Goal: Task Accomplishment & Management: Manage account settings

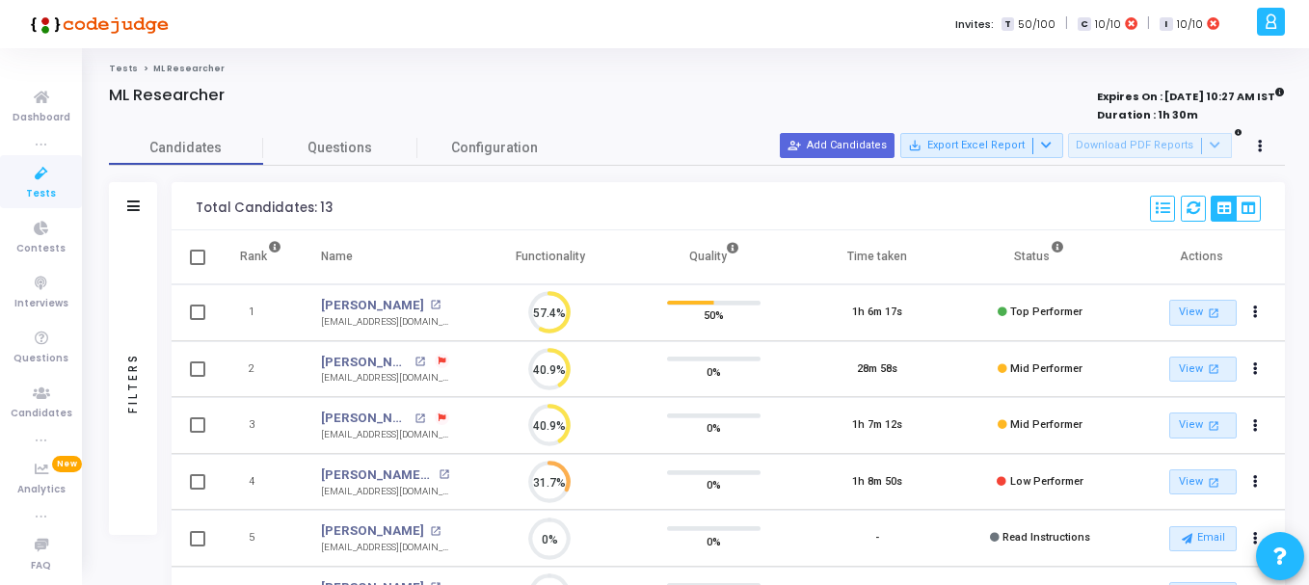
click at [780, 212] on div "Total Candidates: 13 Select S No Name Questions Functionality Quality Time Take…" at bounding box center [728, 206] width 1113 height 48
click at [144, 206] on div "Filters" at bounding box center [133, 206] width 48 height 48
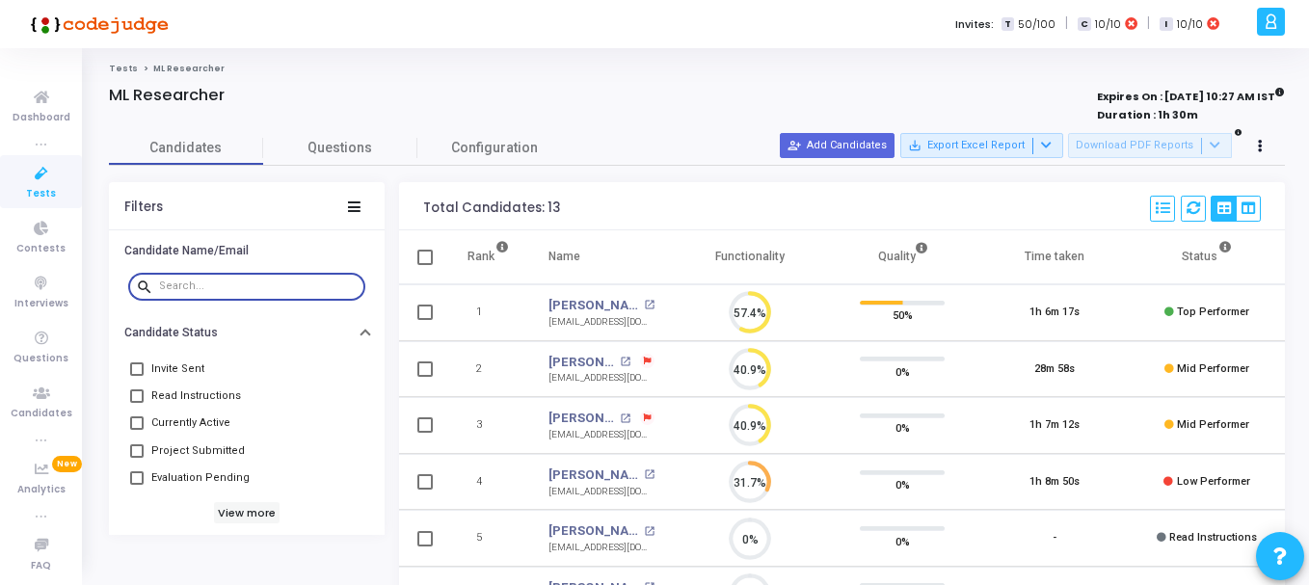
click at [213, 291] on input "text" at bounding box center [258, 286] width 199 height 12
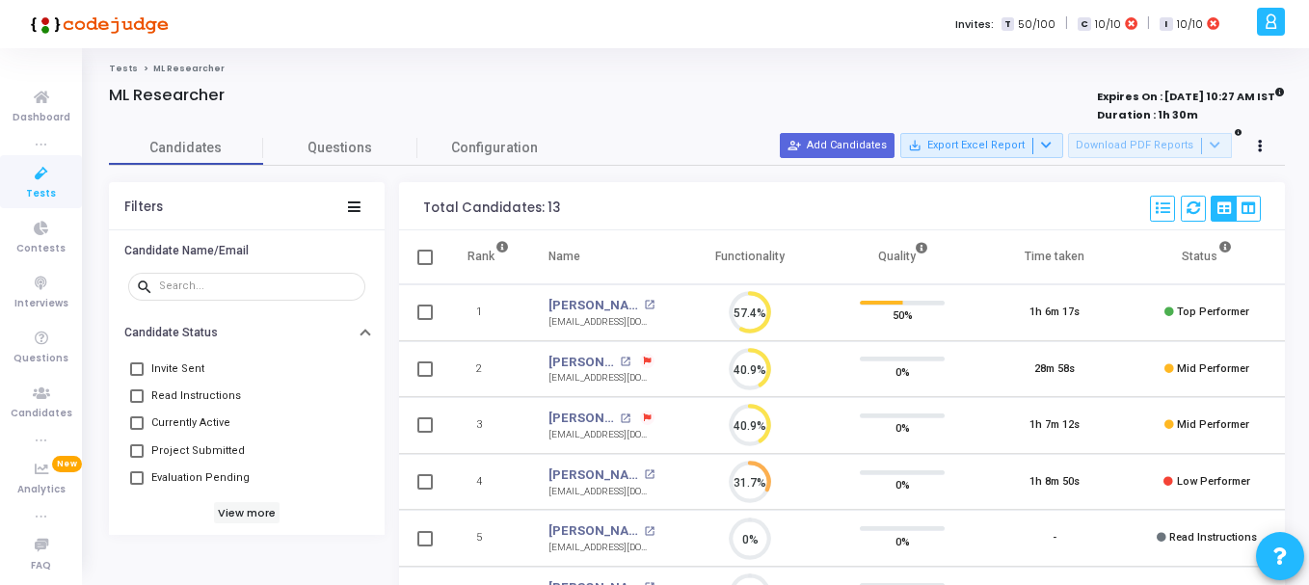
click at [48, 186] on span "Tests" at bounding box center [41, 194] width 30 height 16
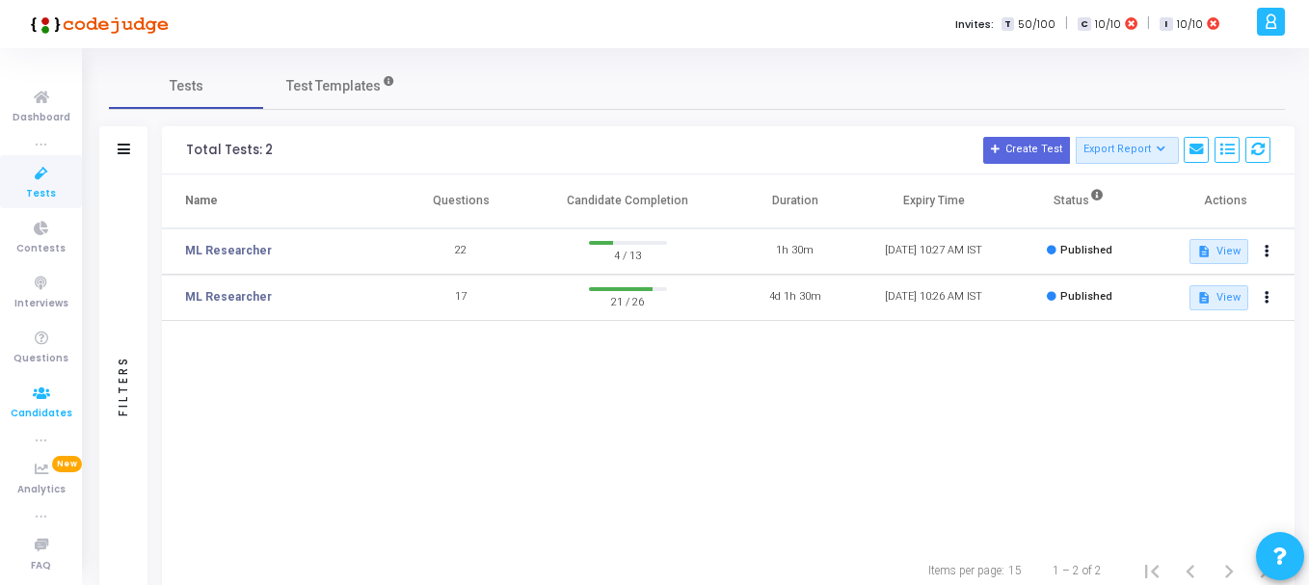
click at [37, 402] on icon at bounding box center [41, 394] width 40 height 24
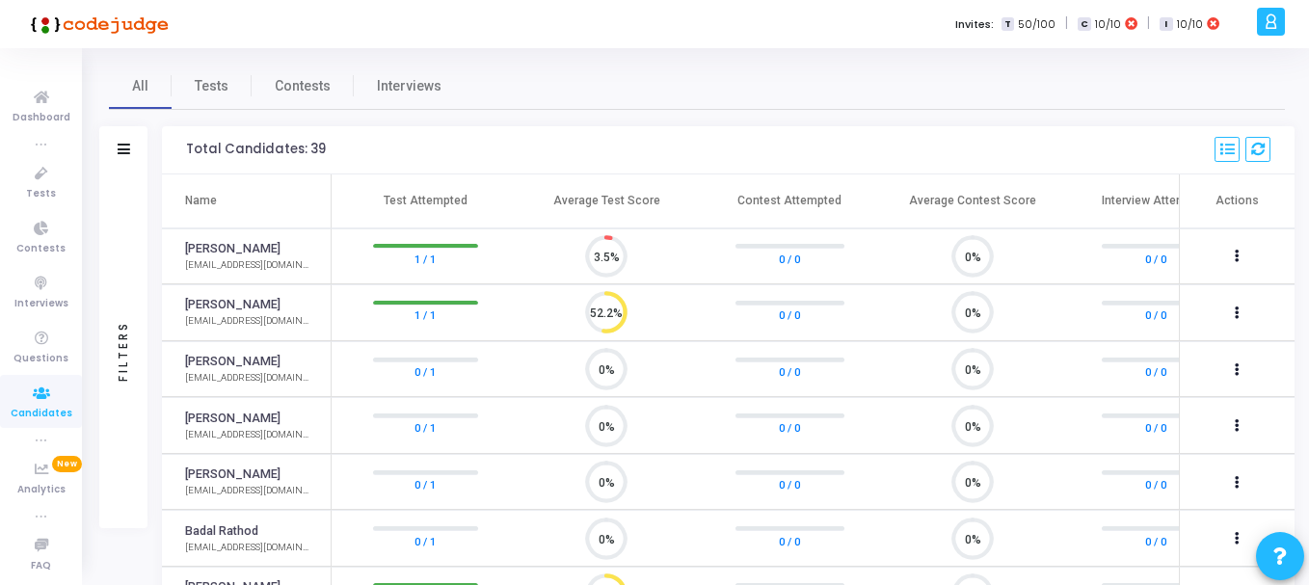
scroll to position [9, 9]
click at [55, 174] on icon at bounding box center [41, 174] width 40 height 24
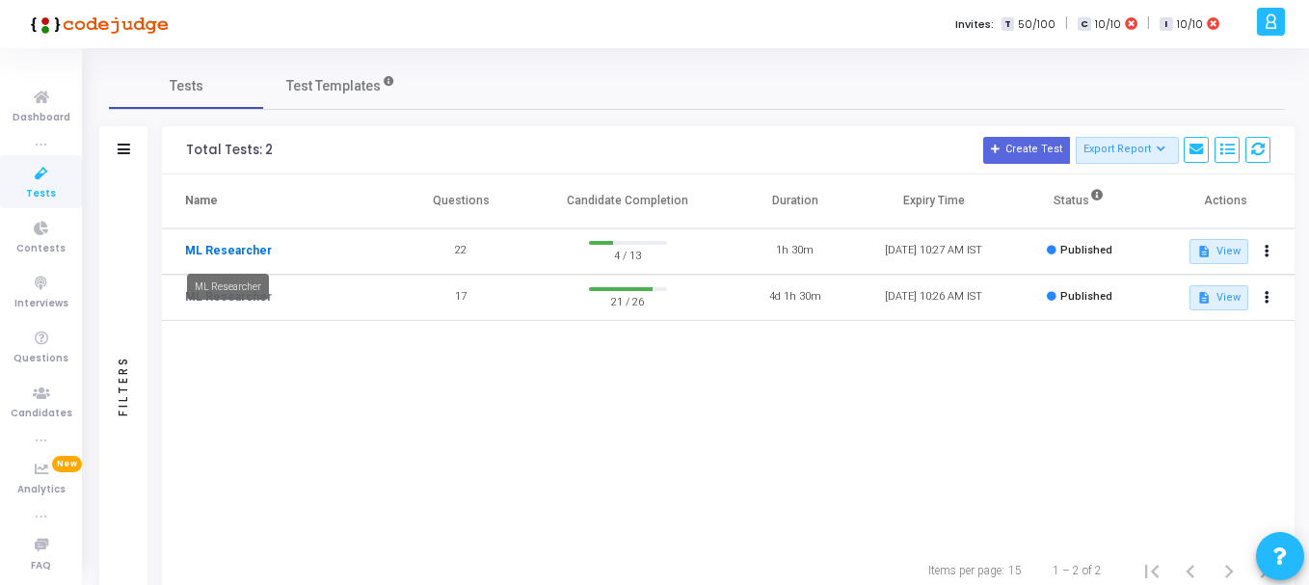
click at [266, 252] on link "ML Researcher" at bounding box center [228, 250] width 87 height 17
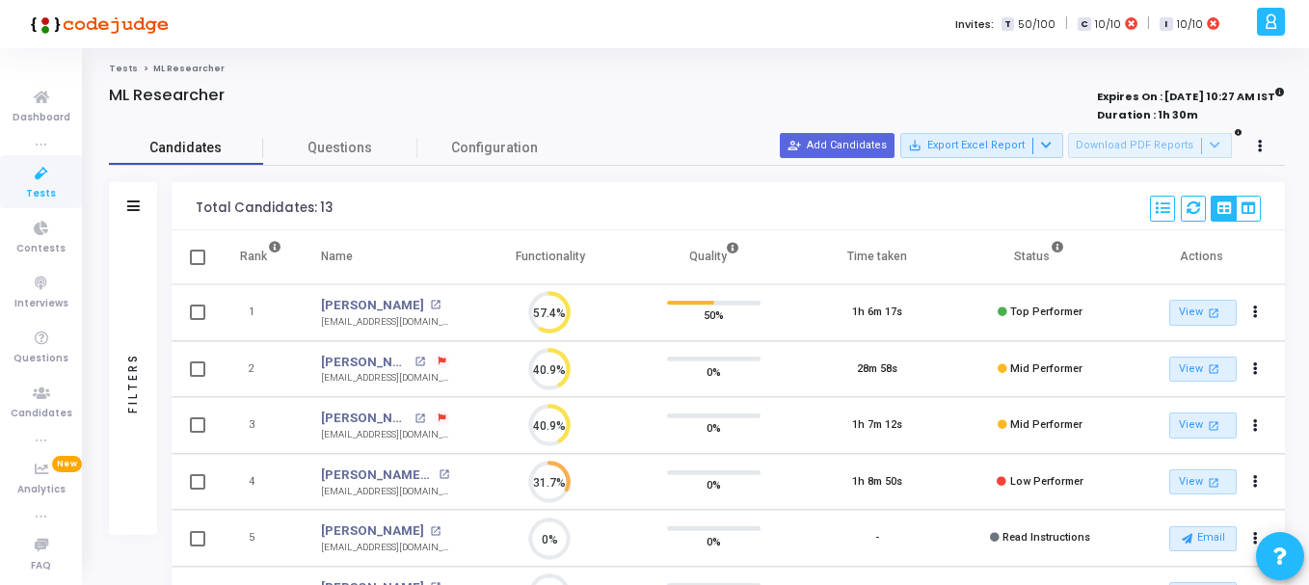
click at [201, 158] on span "Candidates" at bounding box center [186, 148] width 154 height 20
click at [47, 184] on icon at bounding box center [41, 174] width 40 height 24
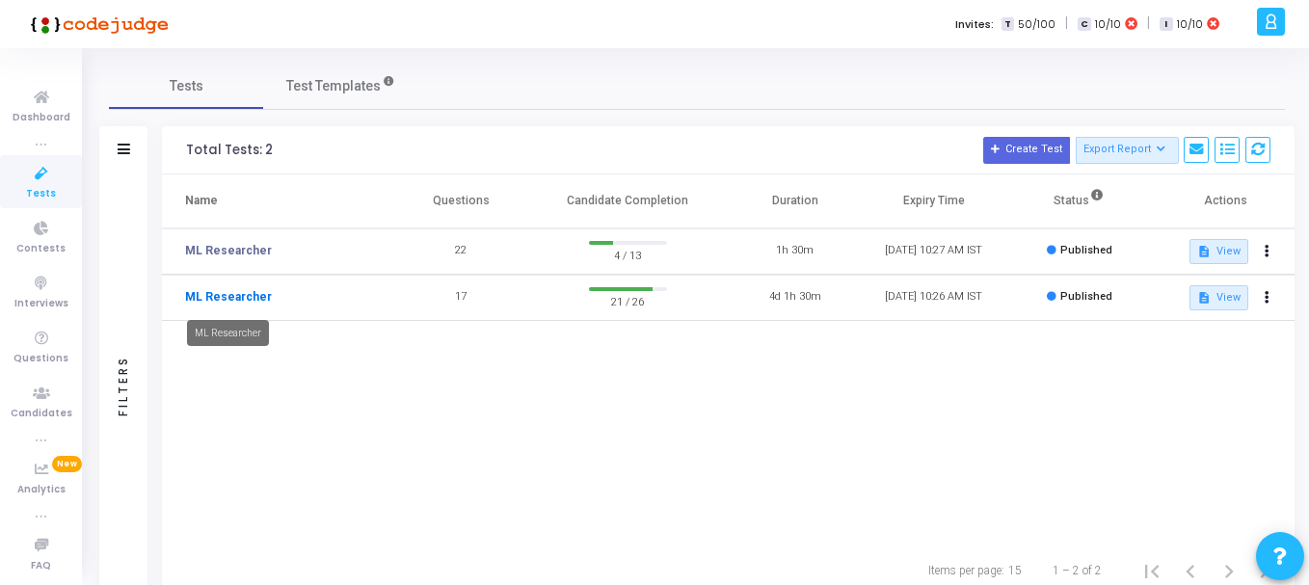
click at [256, 298] on link "ML Researcher" at bounding box center [228, 296] width 87 height 17
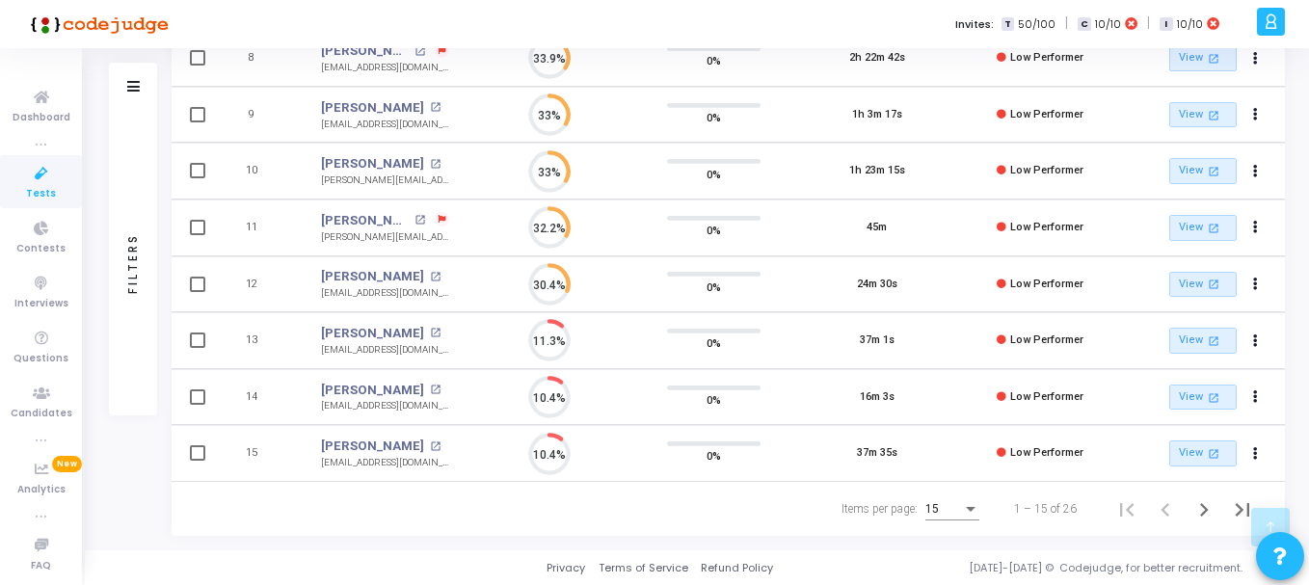
click at [943, 513] on div "15" at bounding box center [943, 509] width 37 height 13
click at [943, 494] on span "50" at bounding box center [952, 498] width 54 height 35
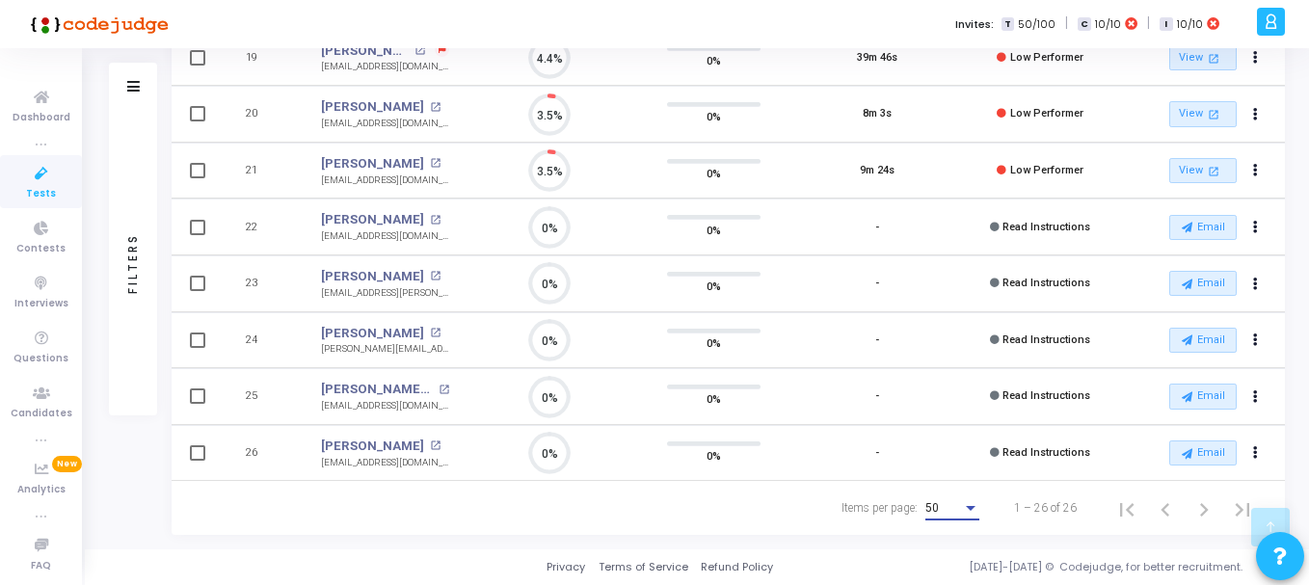
click at [951, 511] on div "50" at bounding box center [943, 508] width 37 height 13
click at [929, 434] on span "15" at bounding box center [952, 439] width 54 height 35
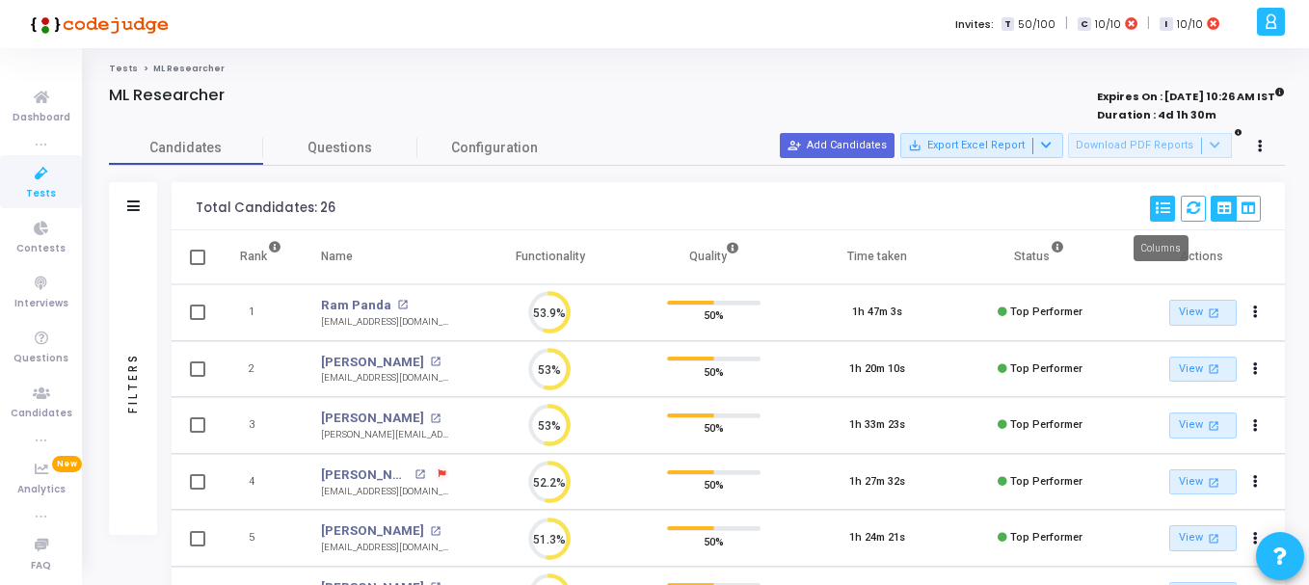
click at [1165, 206] on icon at bounding box center [1162, 207] width 13 height 13
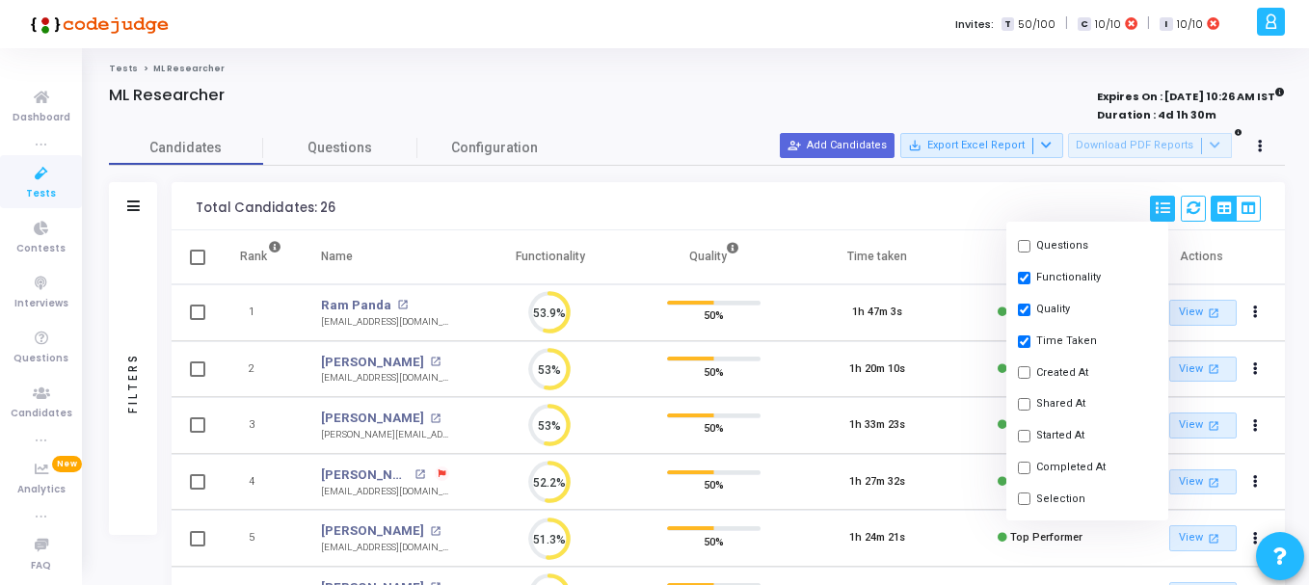
click at [701, 198] on div "Total Candidates: 26 Select S No Name Questions Functionality Quality Time Take…" at bounding box center [728, 206] width 1113 height 48
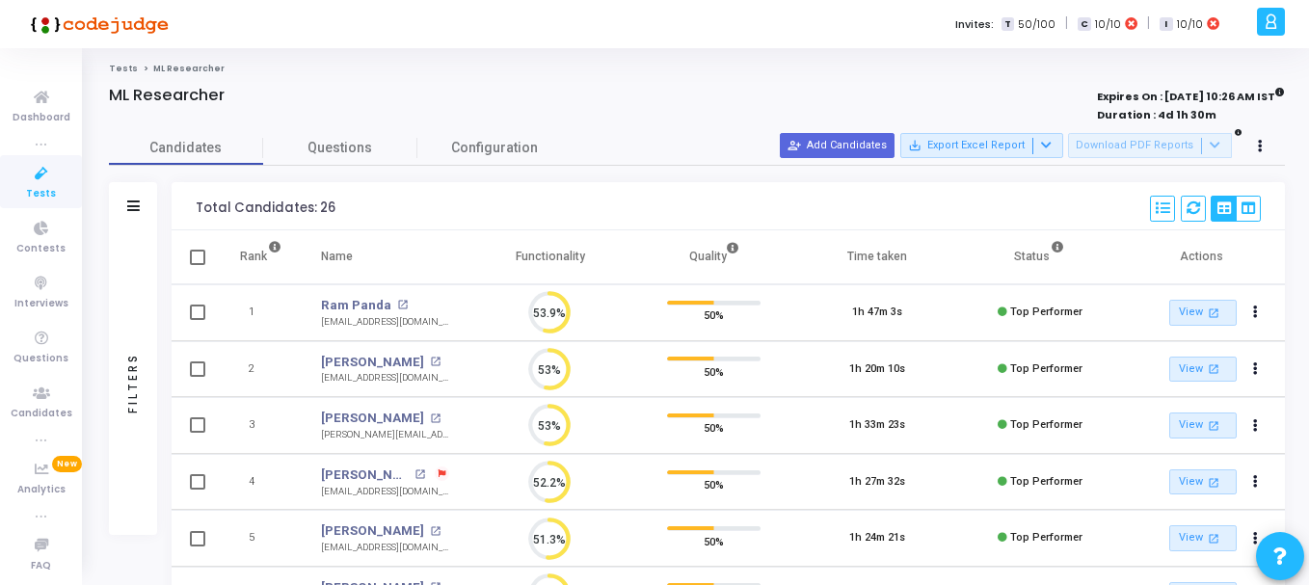
click at [140, 202] on div "Filters" at bounding box center [133, 206] width 48 height 48
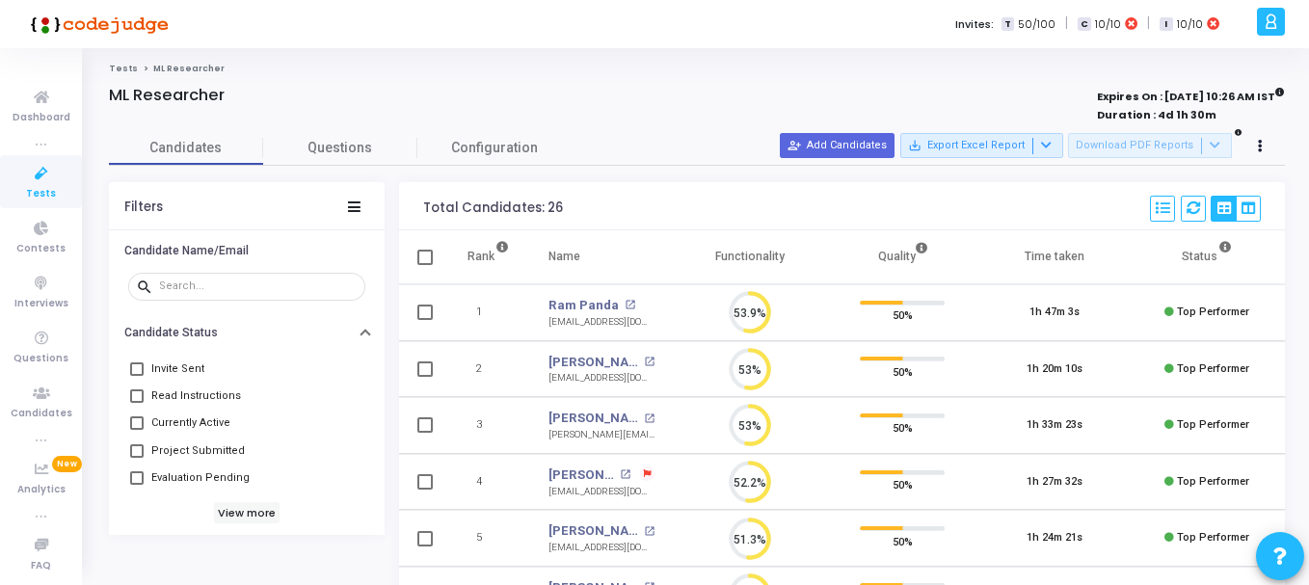
click at [48, 190] on span "Tests" at bounding box center [41, 194] width 30 height 16
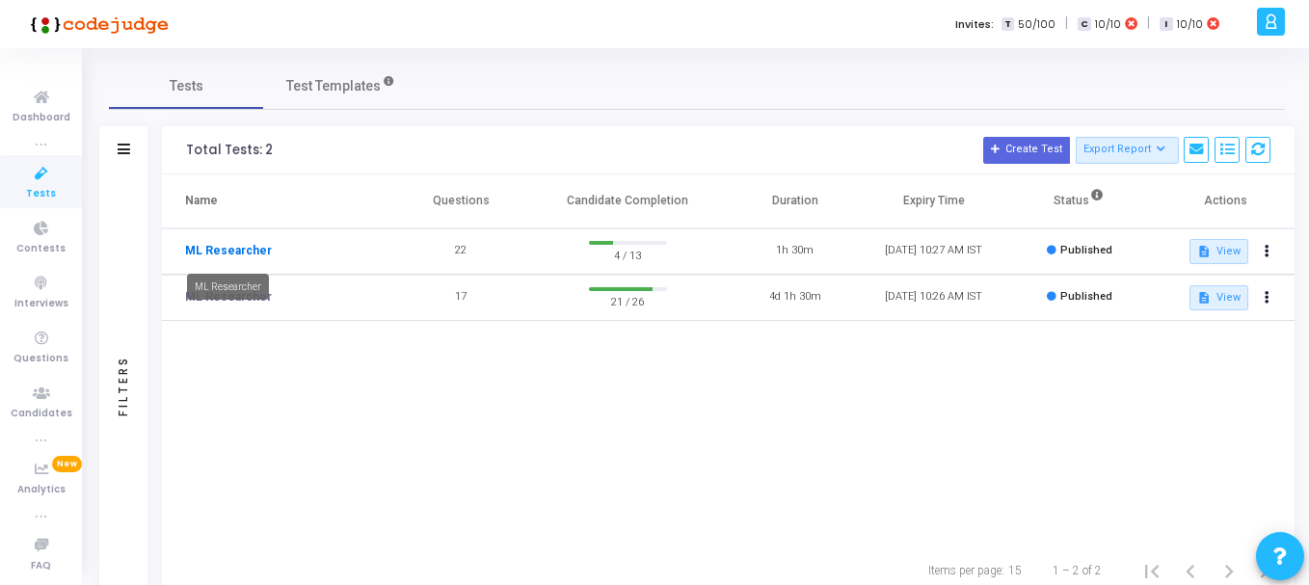
click at [271, 252] on link "ML Researcher" at bounding box center [228, 250] width 87 height 17
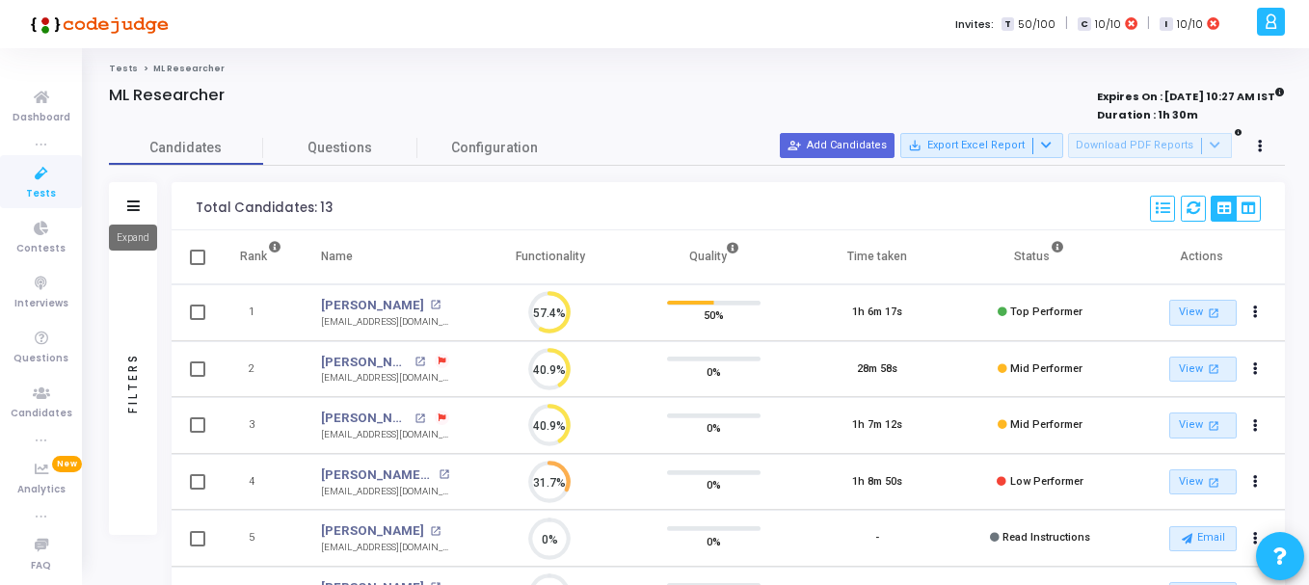
click at [132, 211] on mat-tooltip-component "Expand" at bounding box center [132, 237] width 75 height 53
click at [141, 203] on div "Filters" at bounding box center [133, 206] width 48 height 48
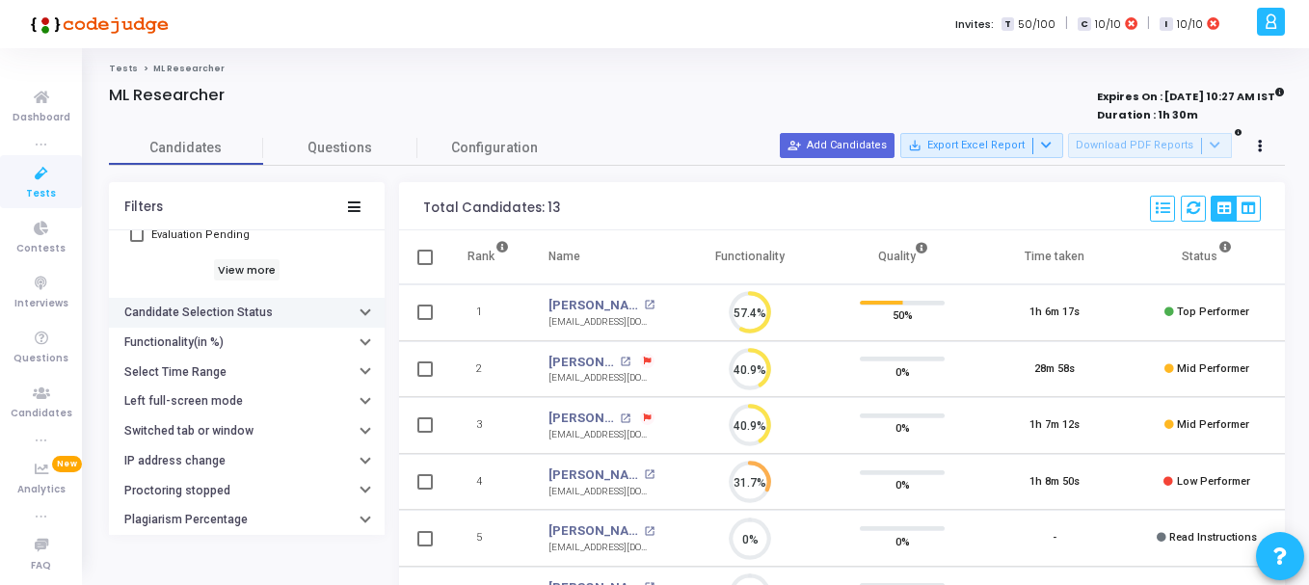
click at [264, 316] on h6 "Candidate Selection Status" at bounding box center [198, 313] width 148 height 14
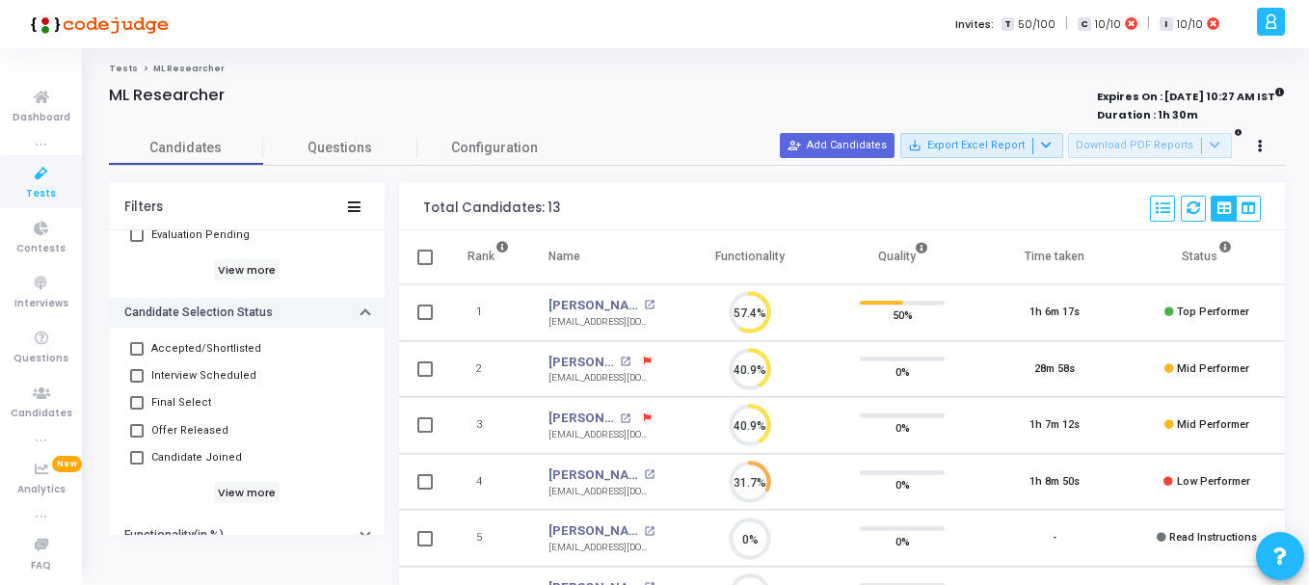
click at [264, 316] on h6 "Candidate Selection Status" at bounding box center [198, 313] width 148 height 14
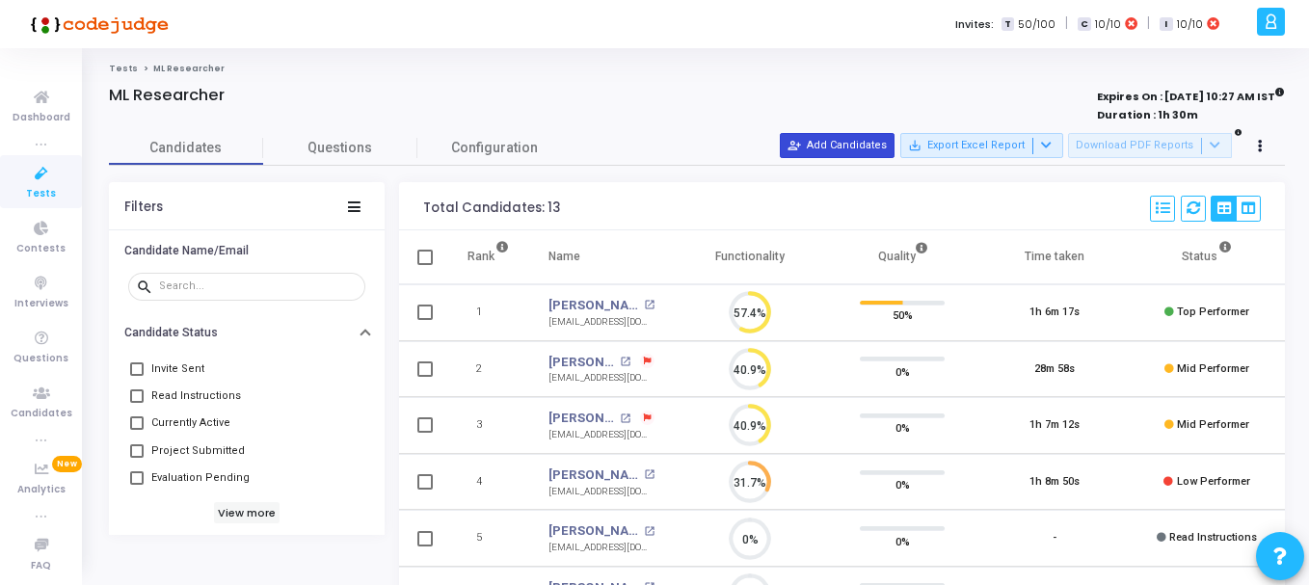
click at [857, 145] on button "person_add_alt Add Candidates" at bounding box center [837, 145] width 115 height 25
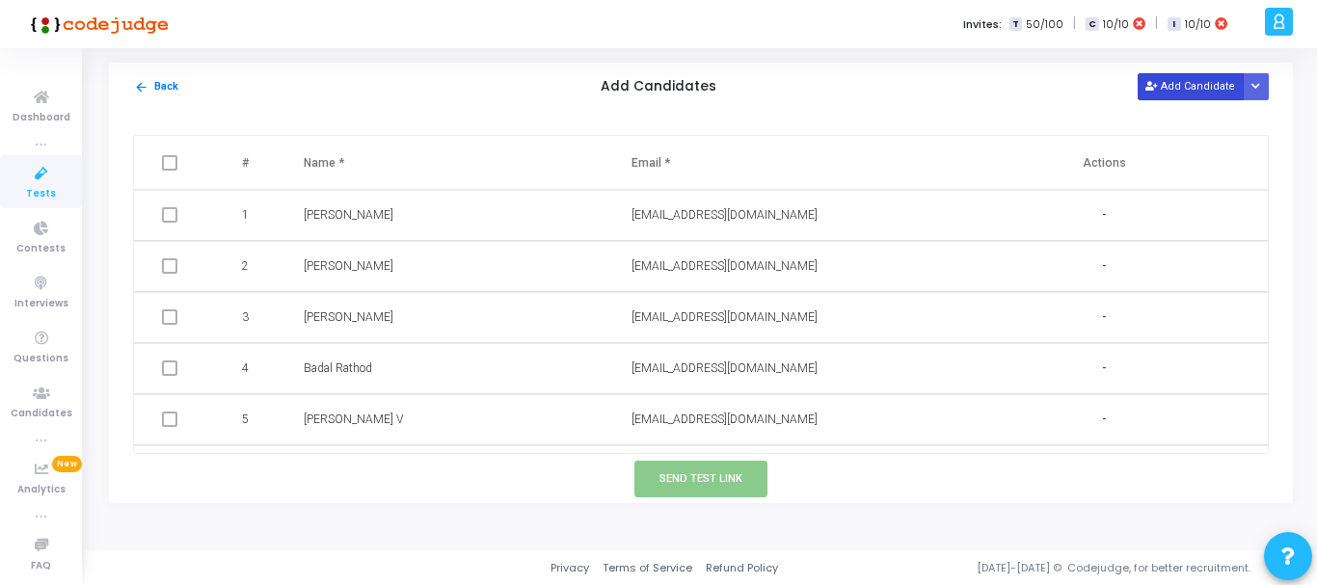
click at [1181, 85] on button "Add Candidate" at bounding box center [1190, 86] width 106 height 26
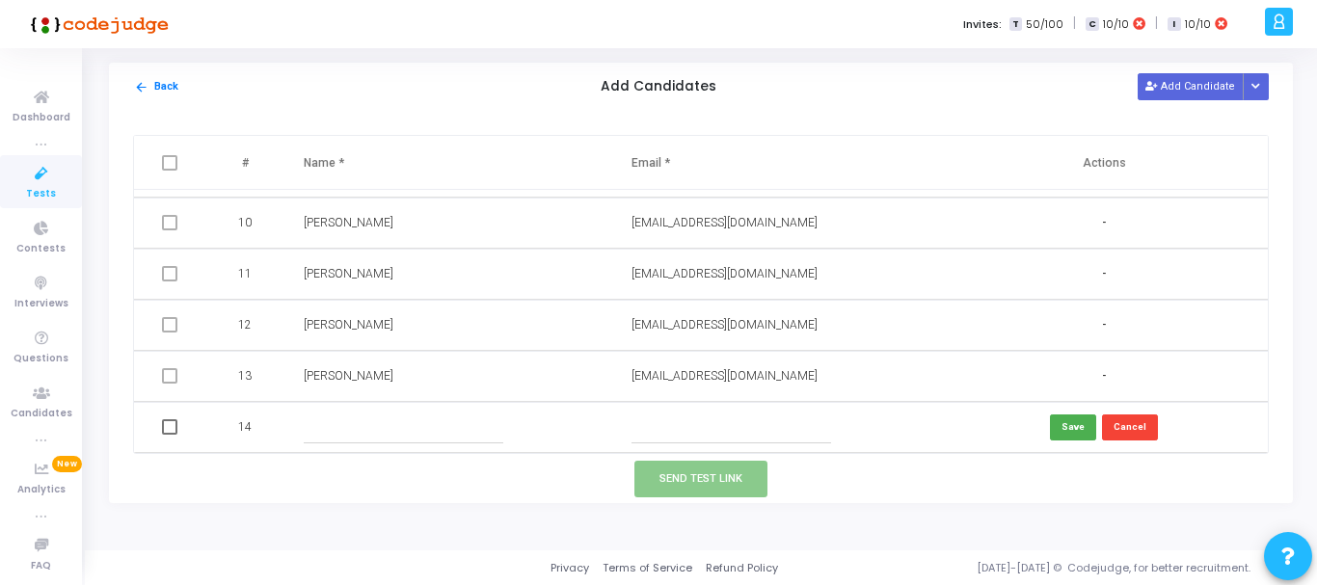
click at [323, 434] on input "text" at bounding box center [404, 428] width 200 height 32
paste input "[PERSON_NAME] P"
type input "[PERSON_NAME] P"
click at [677, 438] on input "text" at bounding box center [731, 428] width 200 height 32
paste input "[EMAIL_ADDRESS][DOMAIN_NAME]"
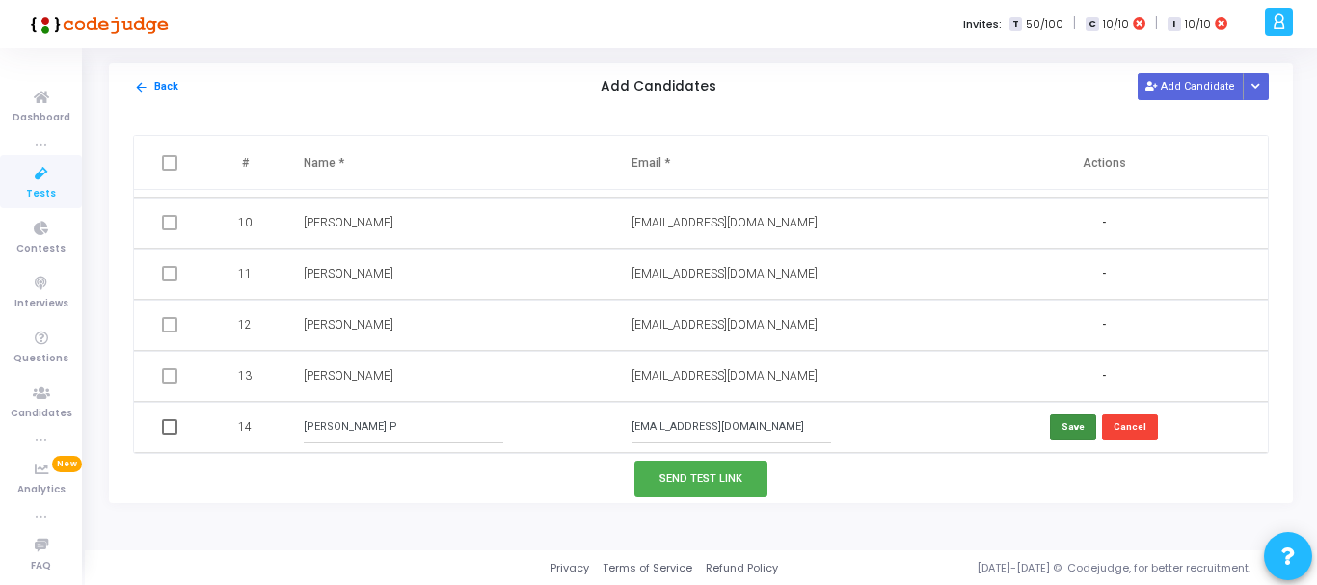
type input "[EMAIL_ADDRESS][DOMAIN_NAME]"
click at [1063, 418] on button "Save" at bounding box center [1073, 427] width 46 height 26
click at [1189, 82] on button "Add Candidate" at bounding box center [1190, 86] width 106 height 26
click at [346, 434] on input "text" at bounding box center [404, 428] width 200 height 32
paste input "[PERSON_NAME]"
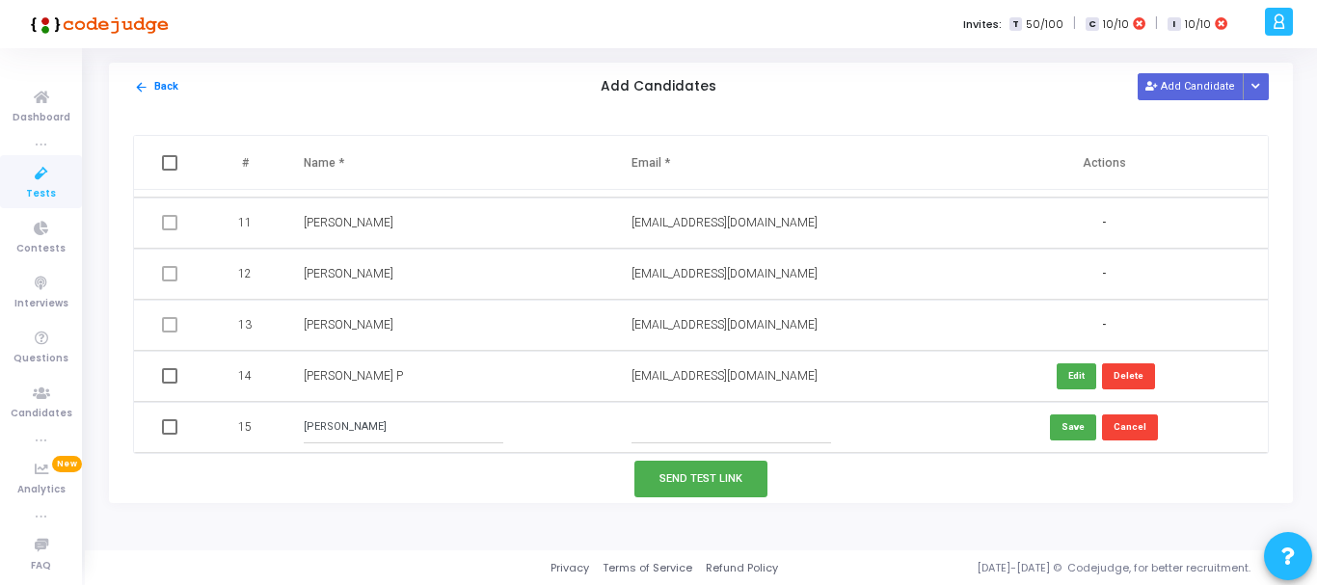
type input "[PERSON_NAME]"
click at [694, 438] on input "text" at bounding box center [731, 428] width 200 height 32
paste input "[EMAIL_ADDRESS][DOMAIN_NAME]"
type input "[EMAIL_ADDRESS][DOMAIN_NAME]"
click at [1051, 427] on button "Save" at bounding box center [1073, 427] width 46 height 26
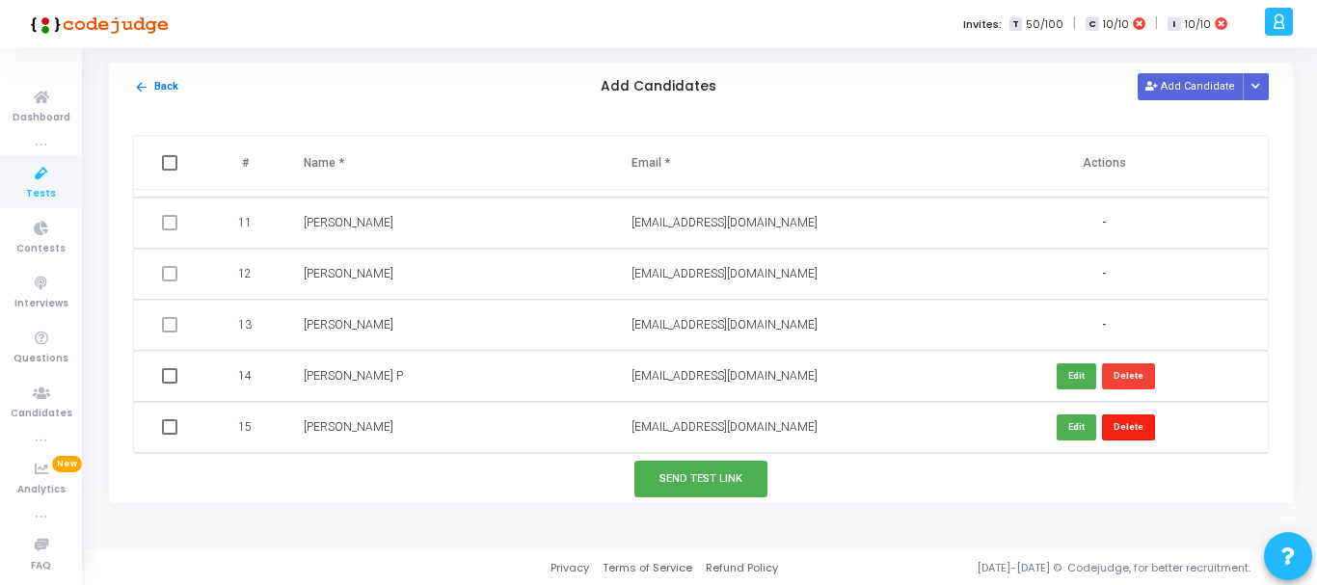
click at [1130, 427] on button "Delete" at bounding box center [1128, 427] width 53 height 26
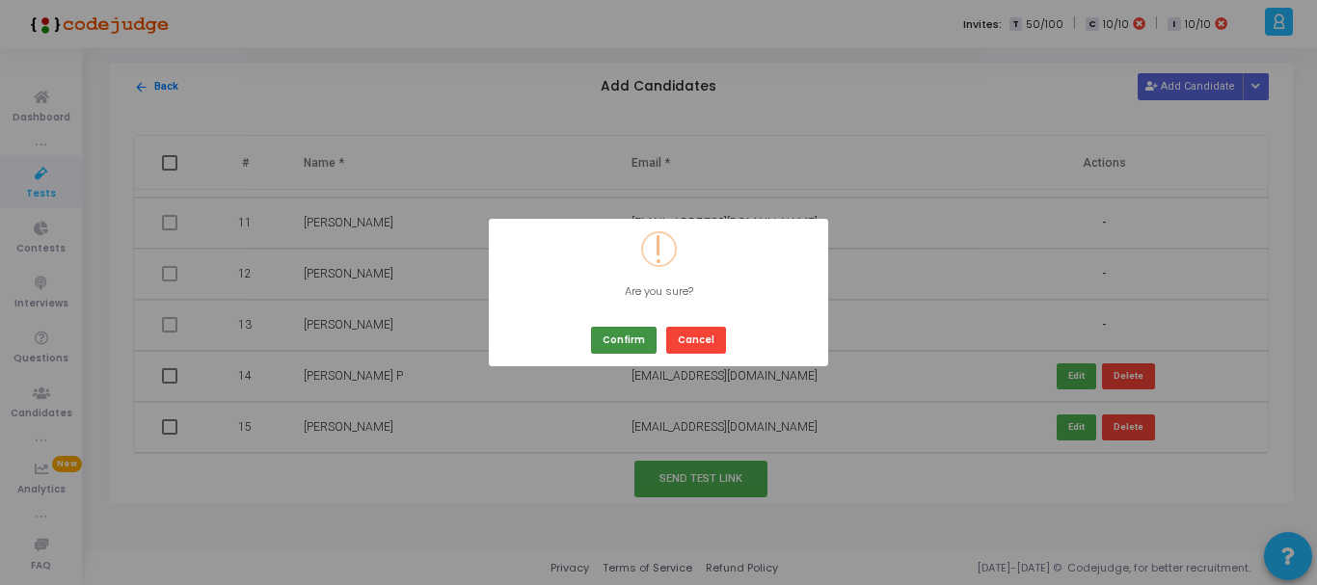
click at [622, 338] on button "Confirm" at bounding box center [624, 340] width 66 height 26
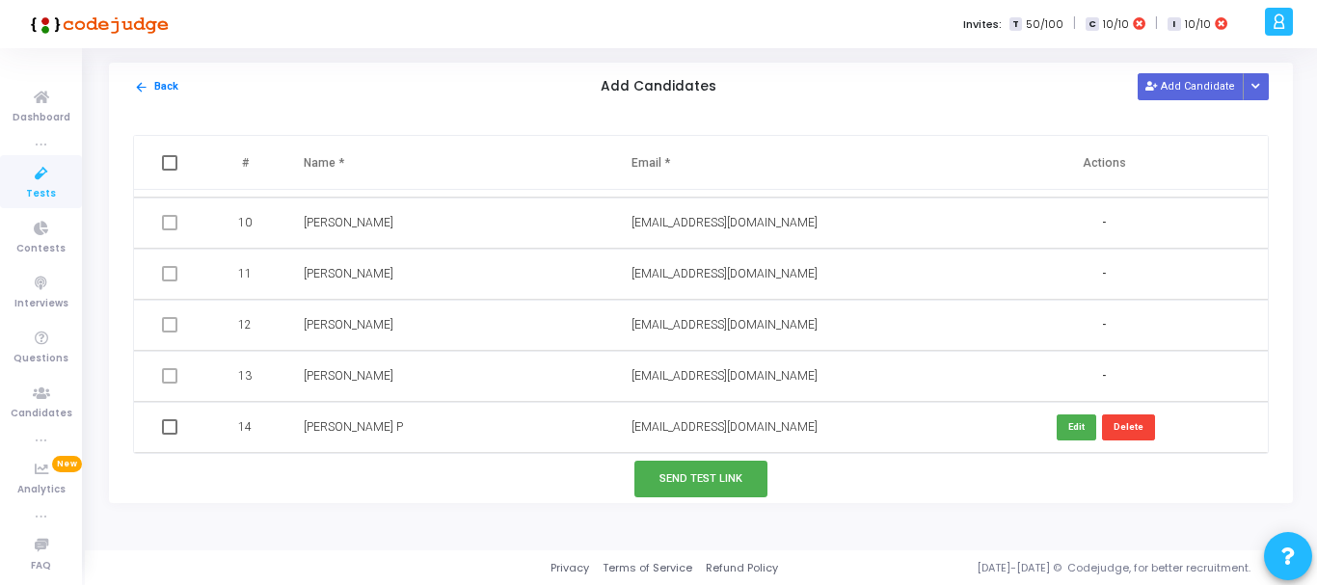
click at [745, 426] on span "[EMAIL_ADDRESS][DOMAIN_NAME]" at bounding box center [724, 426] width 186 height 13
click at [700, 488] on button "Send Test Link" at bounding box center [700, 479] width 133 height 36
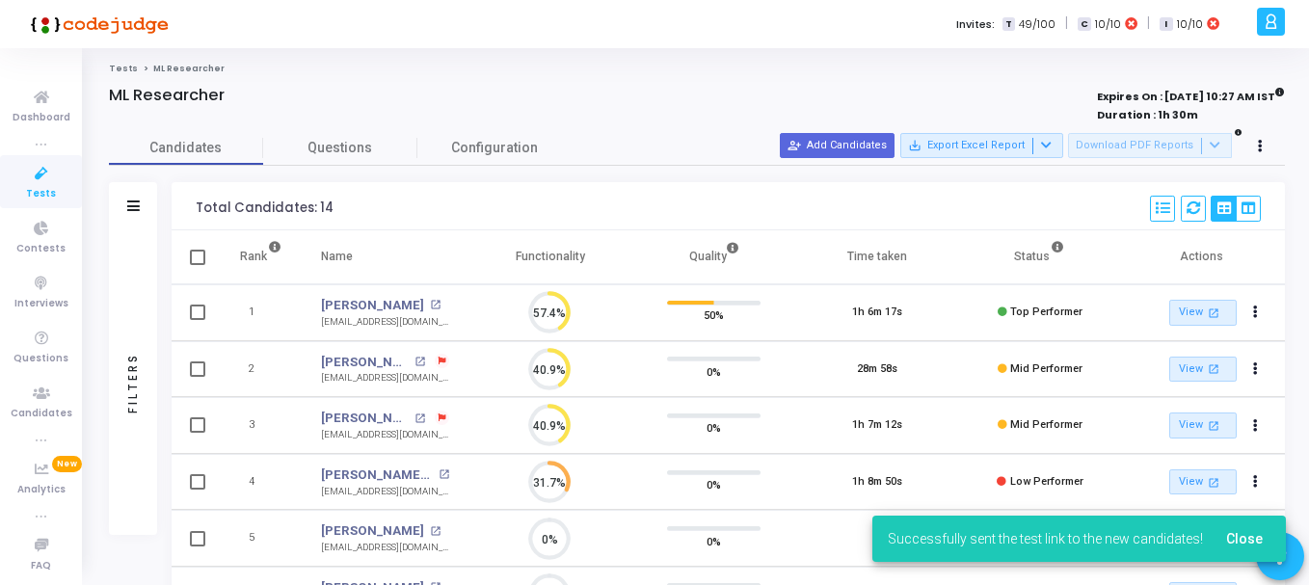
scroll to position [40, 49]
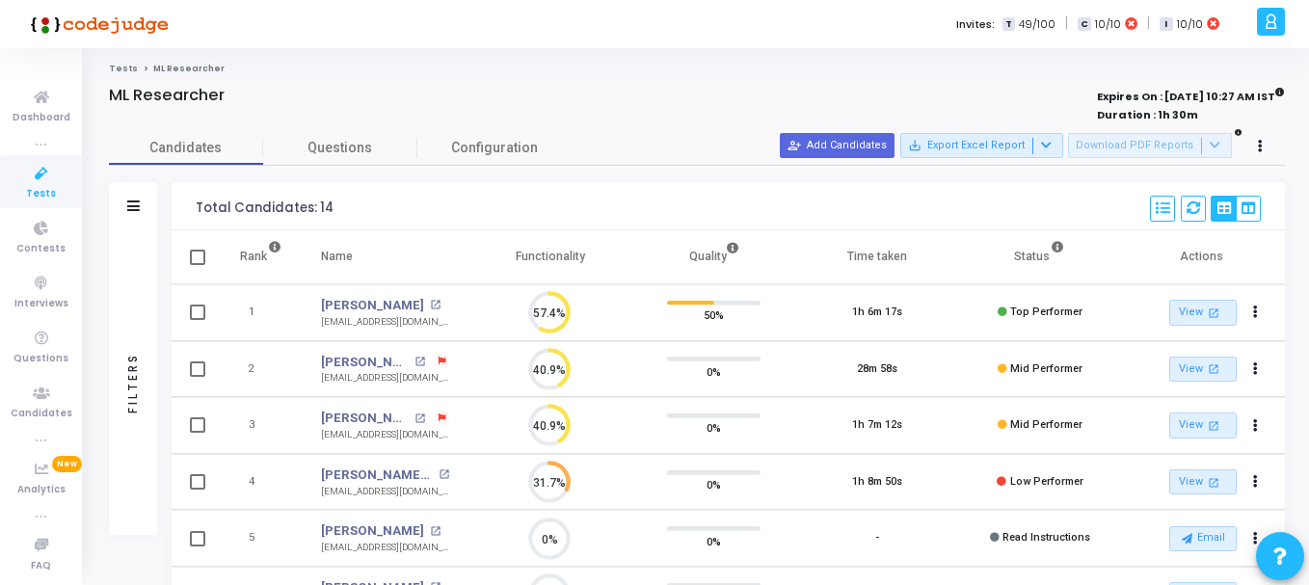
click at [1148, 116] on strong "Duration : 1h 30m" at bounding box center [1147, 114] width 101 height 15
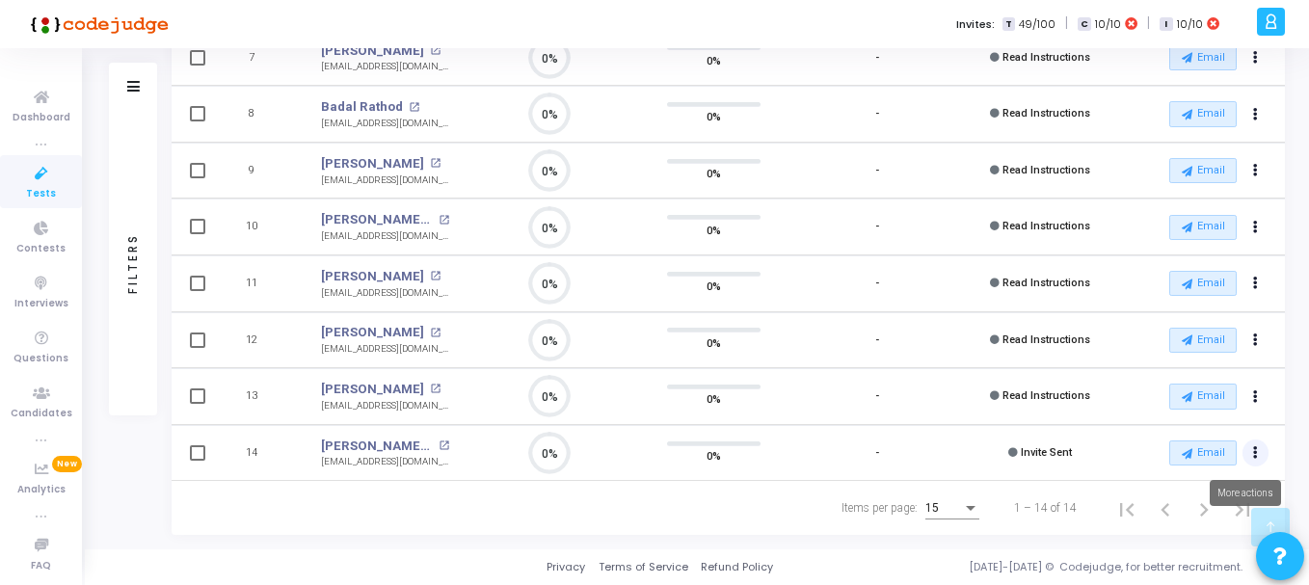
click at [1247, 450] on button "Actions" at bounding box center [1255, 453] width 27 height 27
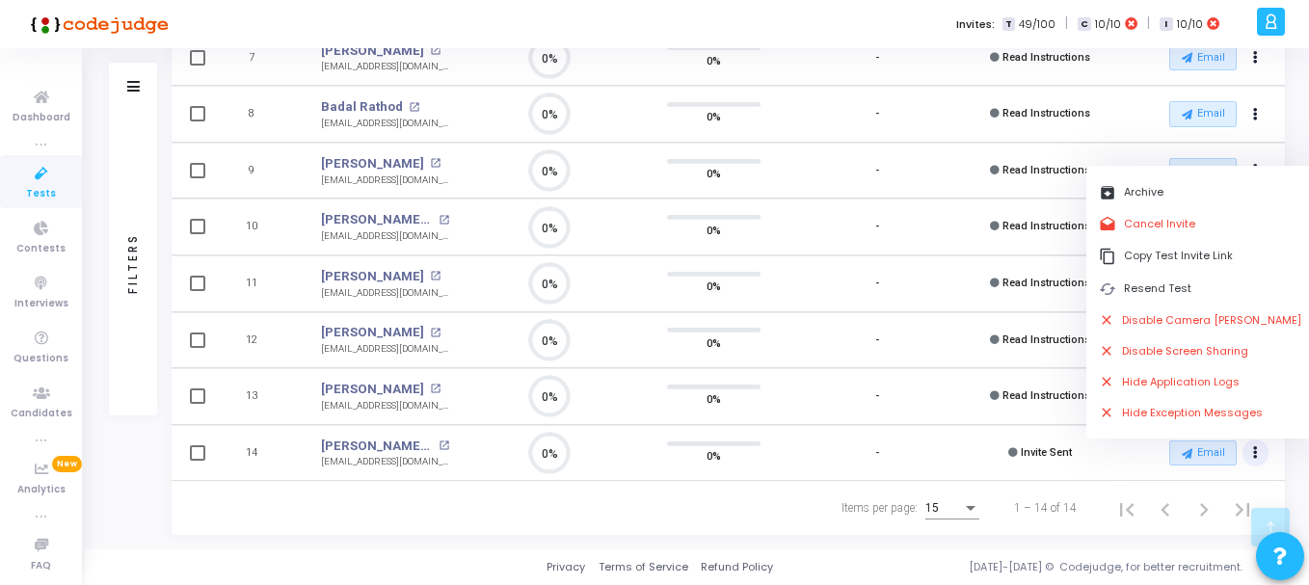
click at [755, 505] on div "Items per page: 15 1 – 14 of 14" at bounding box center [728, 508] width 1081 height 54
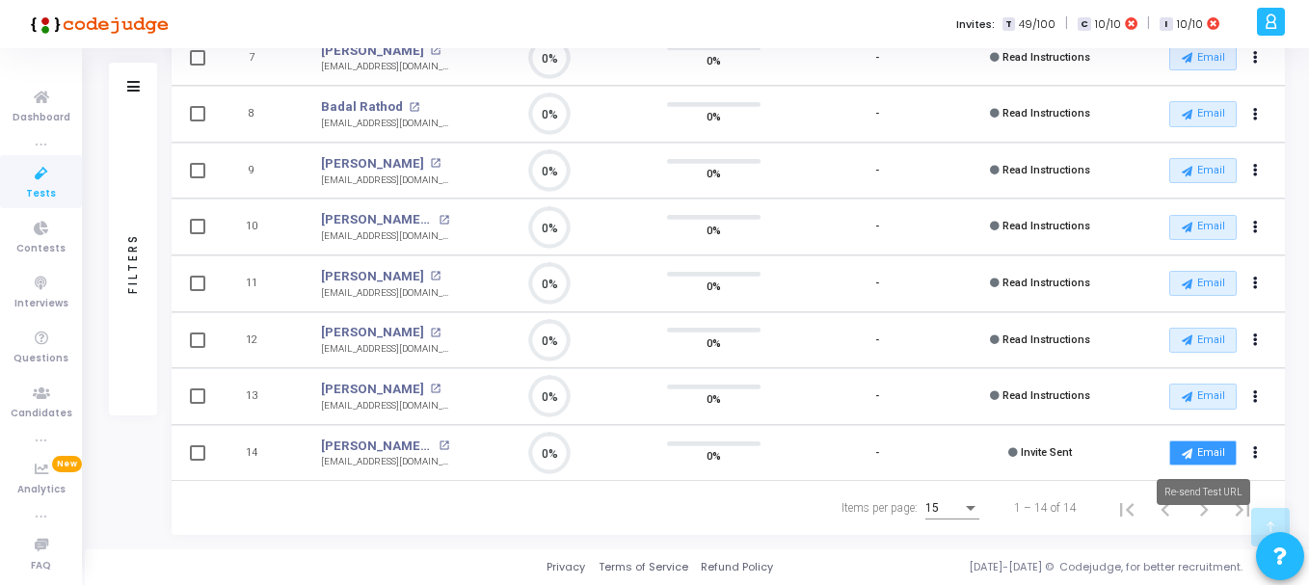
drag, startPoint x: 1016, startPoint y: 456, endPoint x: 1224, endPoint y: 444, distance: 208.5
click at [1224, 444] on tr "14 [PERSON_NAME] P open_in_new [EMAIL_ADDRESS][DOMAIN_NAME] 0% 0% - Invite Sent…" at bounding box center [728, 453] width 1113 height 57
click at [727, 453] on div "0%" at bounding box center [714, 453] width 124 height 48
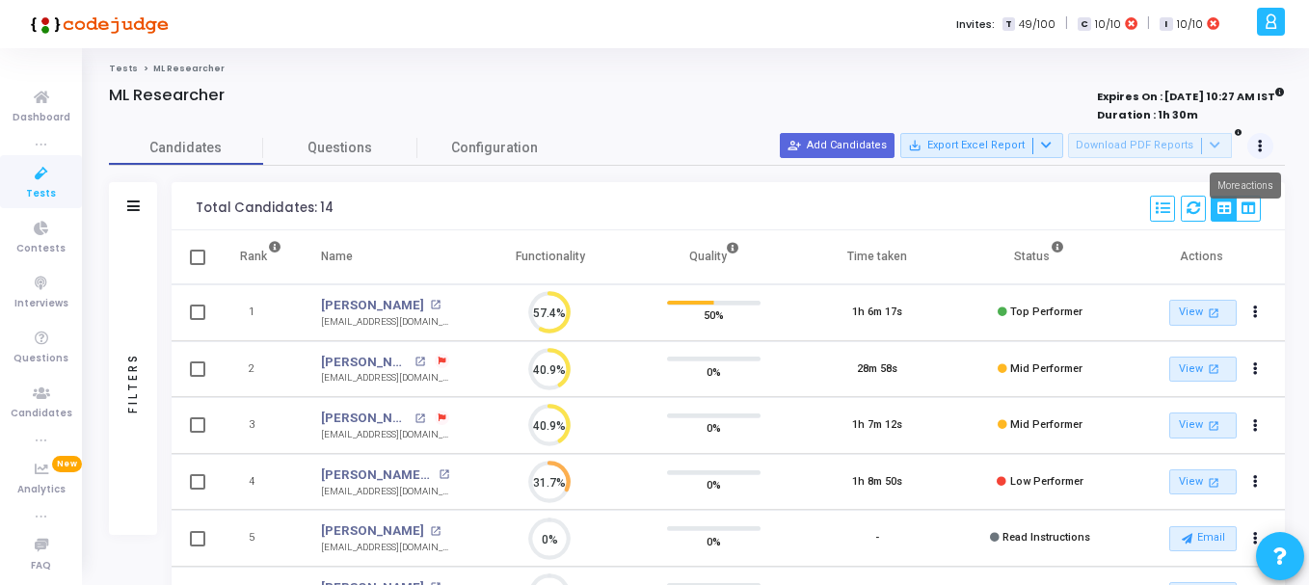
click at [1256, 144] on button at bounding box center [1260, 146] width 27 height 27
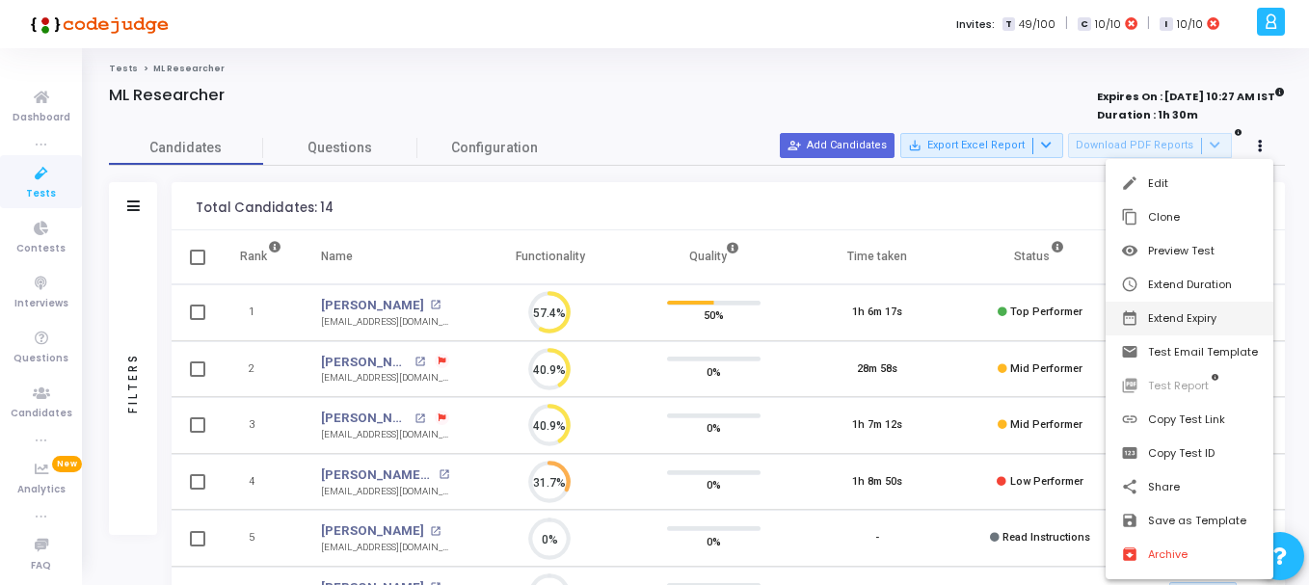
click at [1203, 322] on button "date_range Extend Expiry" at bounding box center [1190, 319] width 168 height 34
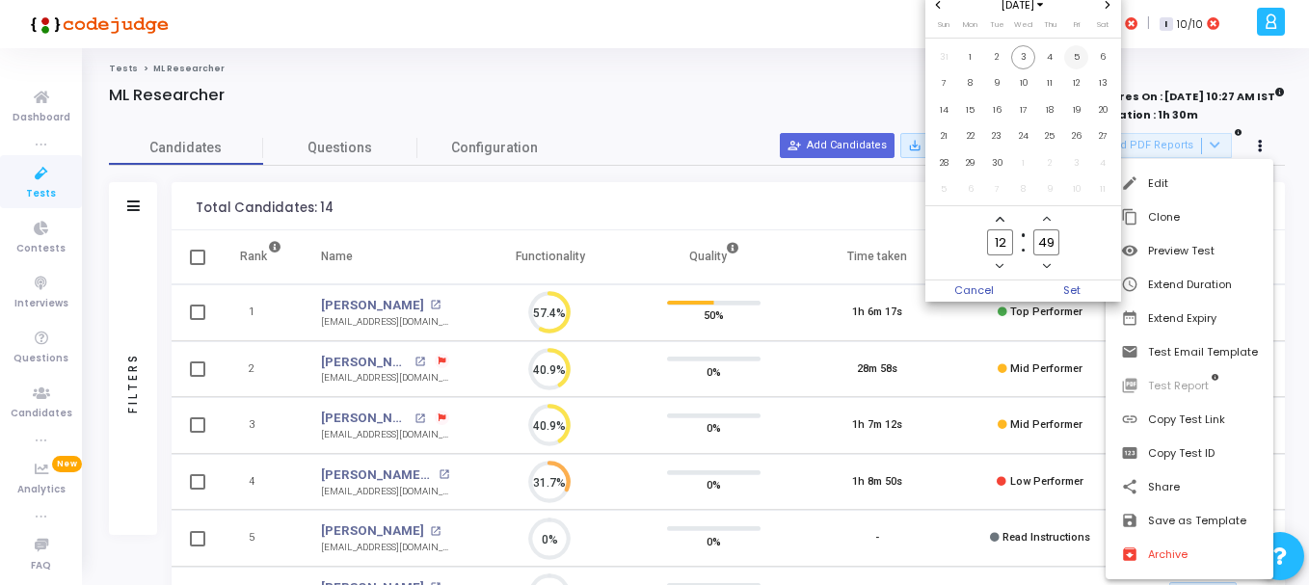
click at [1075, 58] on span "5" at bounding box center [1076, 57] width 24 height 24
click at [1096, 56] on span "6" at bounding box center [1103, 57] width 24 height 24
click at [942, 88] on span "7" at bounding box center [944, 83] width 24 height 24
click at [1001, 221] on icon "Add a hour" at bounding box center [1000, 219] width 8 height 8
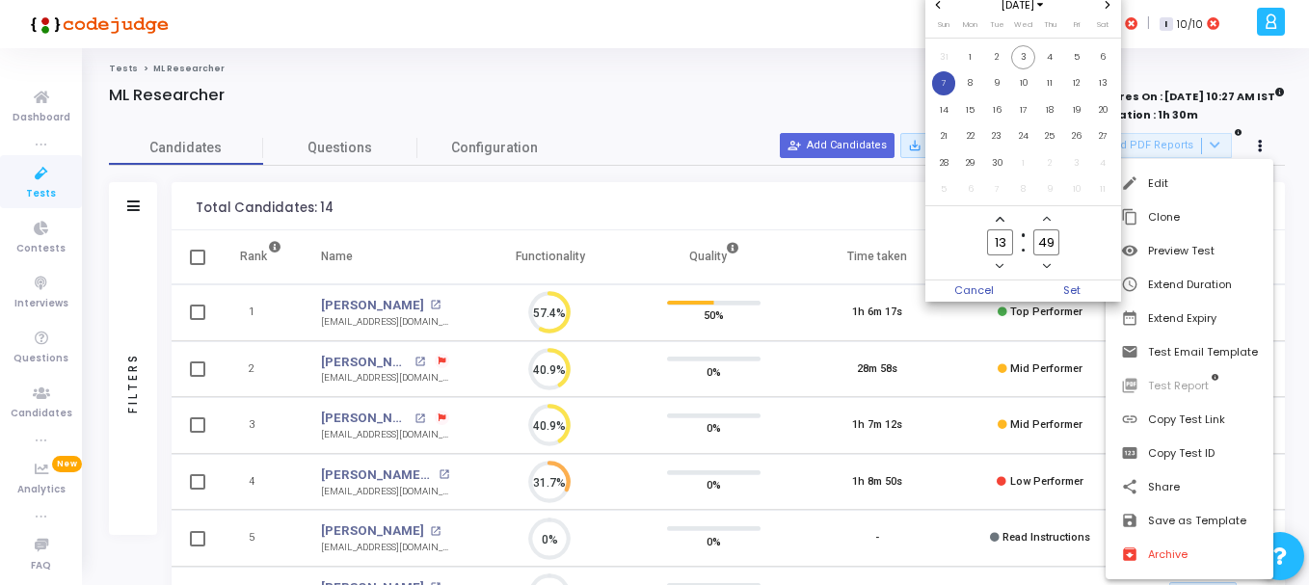
type input "14"
click at [1003, 238] on input "14" at bounding box center [999, 242] width 25 height 26
drag, startPoint x: 1007, startPoint y: 239, endPoint x: 975, endPoint y: 239, distance: 31.8
click at [975, 239] on owl-date-time-timer "14 Hour 49 Minute" at bounding box center [1023, 243] width 197 height 74
type input "12"
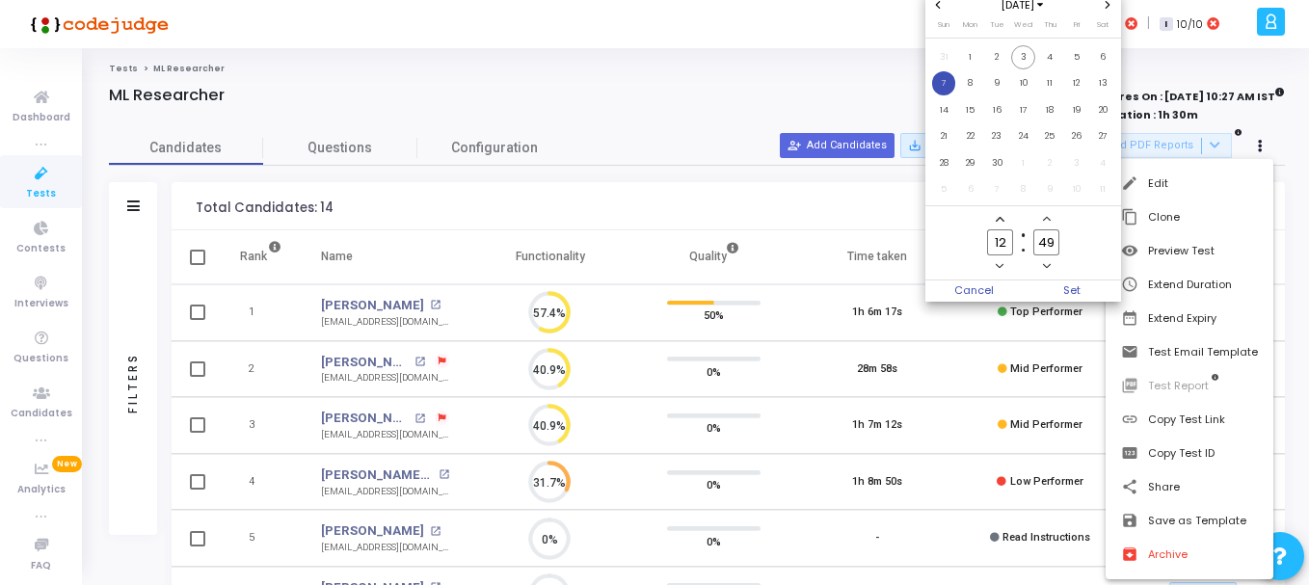
click at [1054, 237] on input "49" at bounding box center [1045, 242] width 25 height 26
type input "4"
type input "00"
click at [947, 81] on span "7" at bounding box center [944, 83] width 24 height 24
click at [1003, 220] on icon "Add a hour" at bounding box center [1000, 219] width 8 height 8
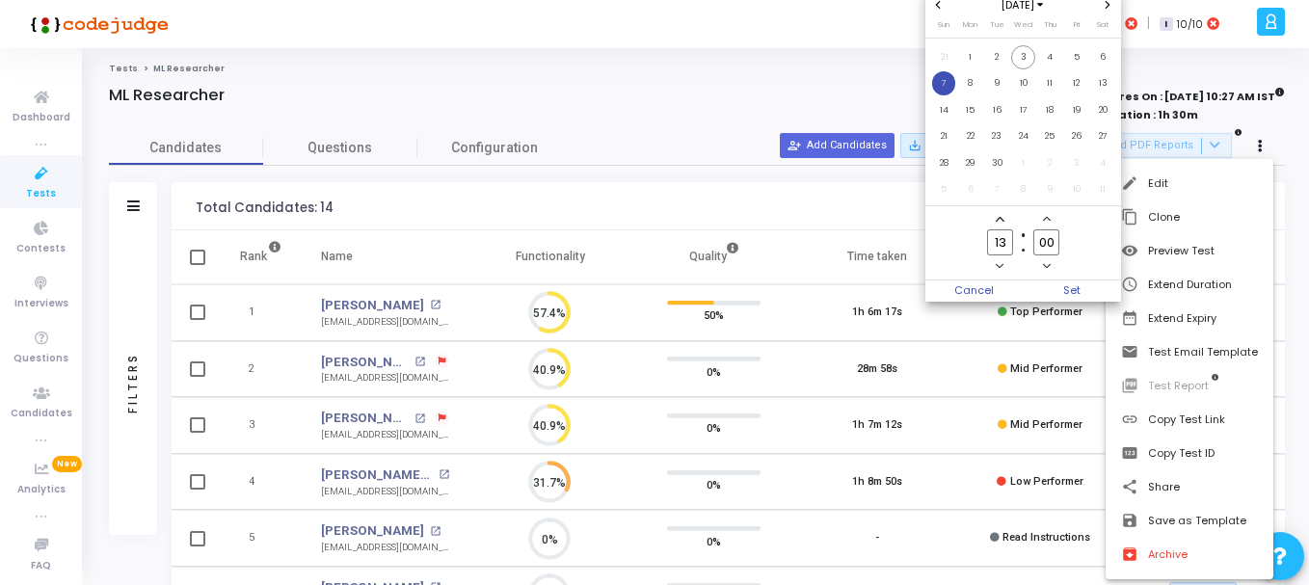
click at [1003, 220] on icon "Add a hour" at bounding box center [1000, 219] width 8 height 8
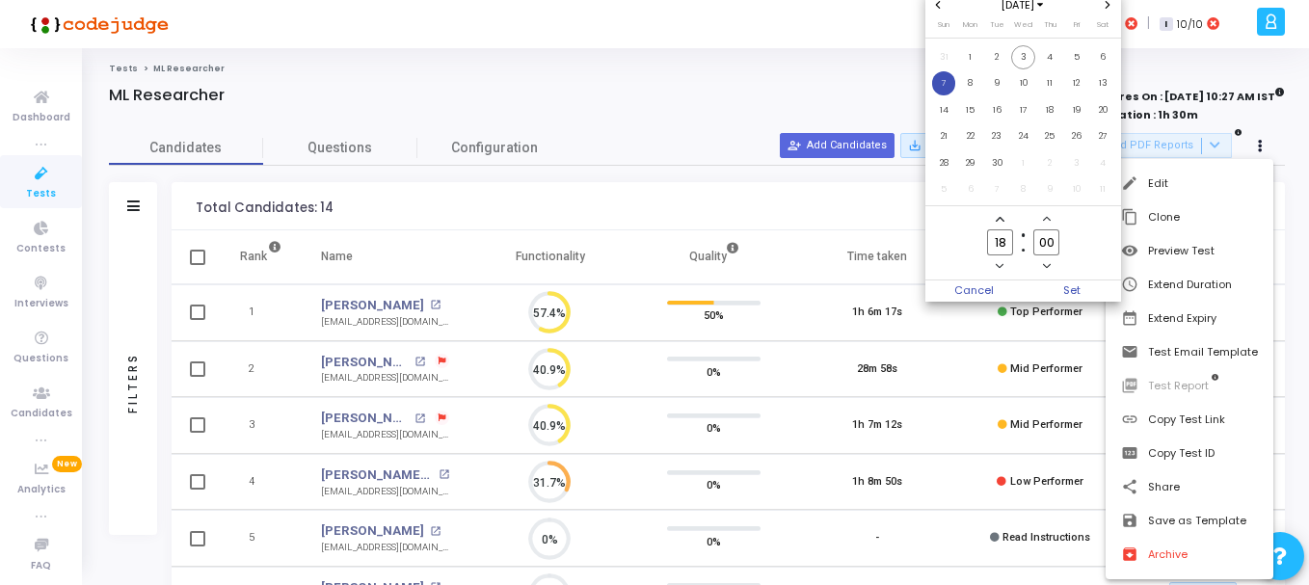
click at [1003, 220] on icon "Add a hour" at bounding box center [1000, 219] width 8 height 8
click at [1007, 220] on span "Add a hour" at bounding box center [1000, 219] width 16 height 16
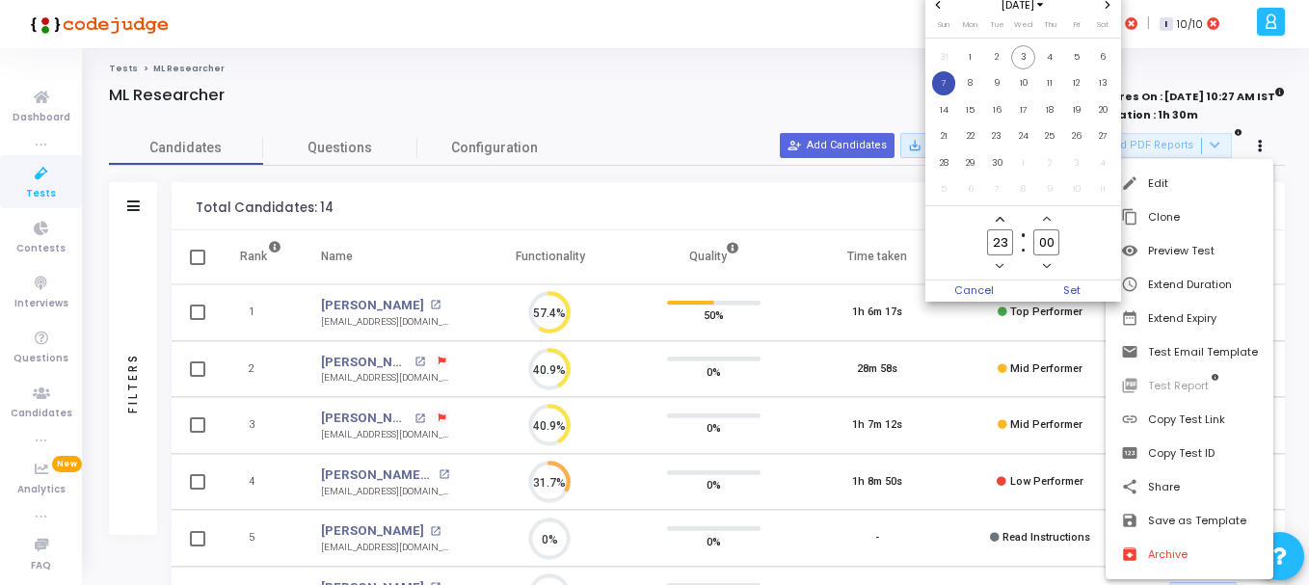
click at [1007, 220] on span "Add a hour" at bounding box center [1000, 219] width 16 height 16
type input "00"
click at [1082, 282] on span "Set" at bounding box center [1073, 290] width 98 height 21
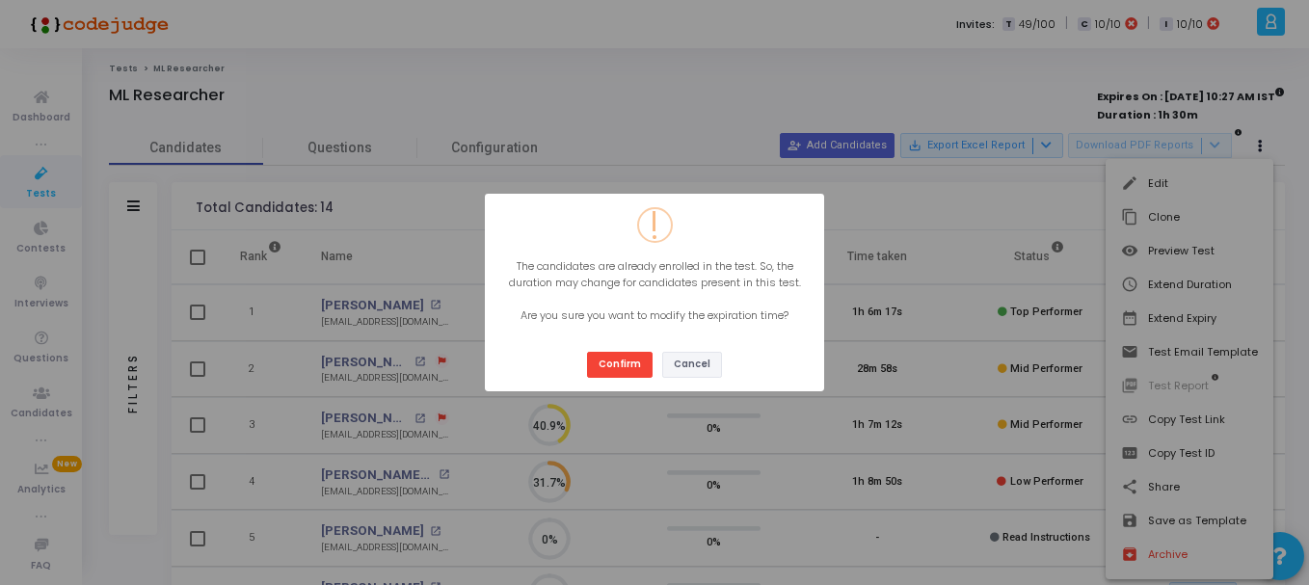
click at [701, 369] on button "Cancel" at bounding box center [692, 365] width 60 height 26
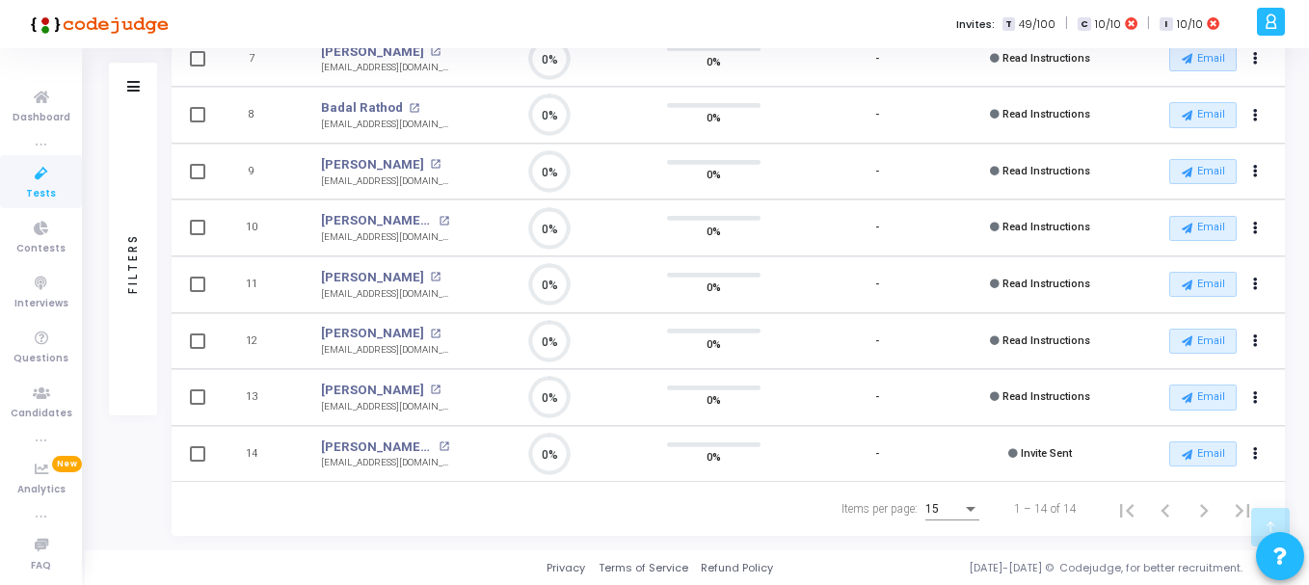
scroll to position [594, 0]
click at [1267, 454] on div at bounding box center [654, 292] width 1309 height 585
click at [1256, 448] on icon "Actions" at bounding box center [1255, 453] width 5 height 10
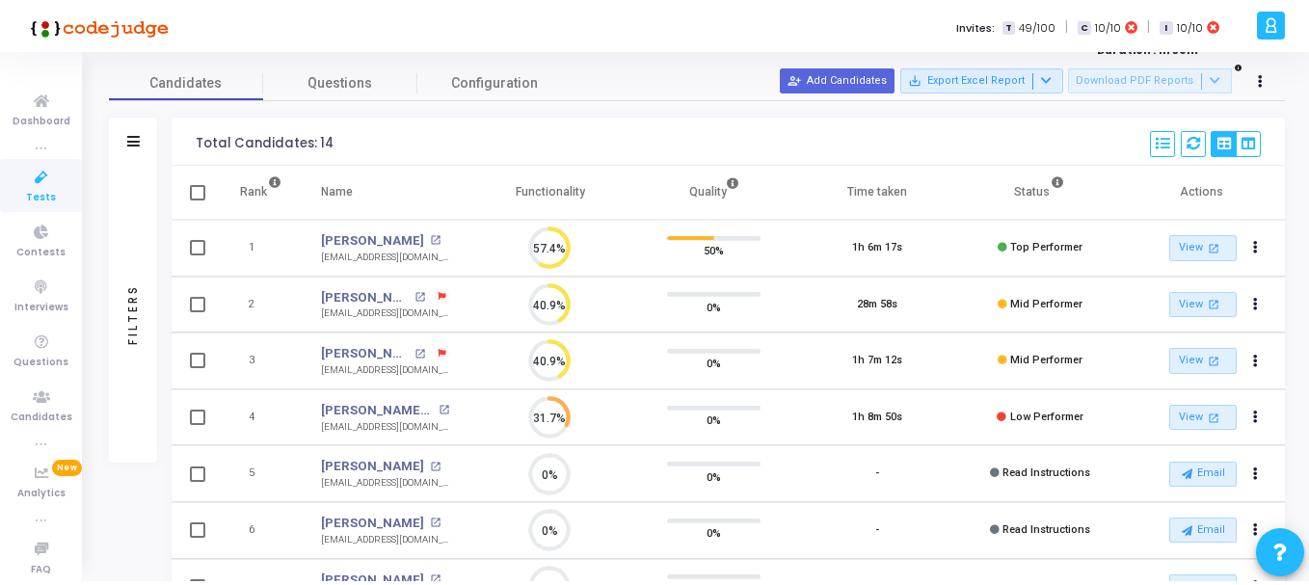
scroll to position [0, 0]
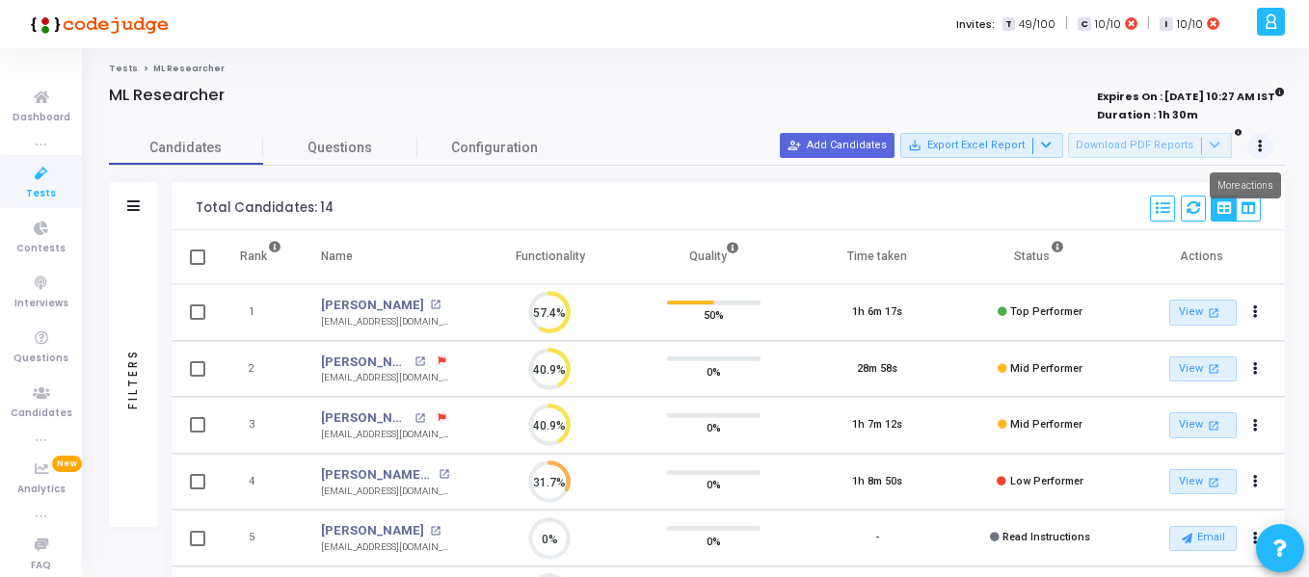
click at [1258, 146] on icon at bounding box center [1260, 147] width 5 height 10
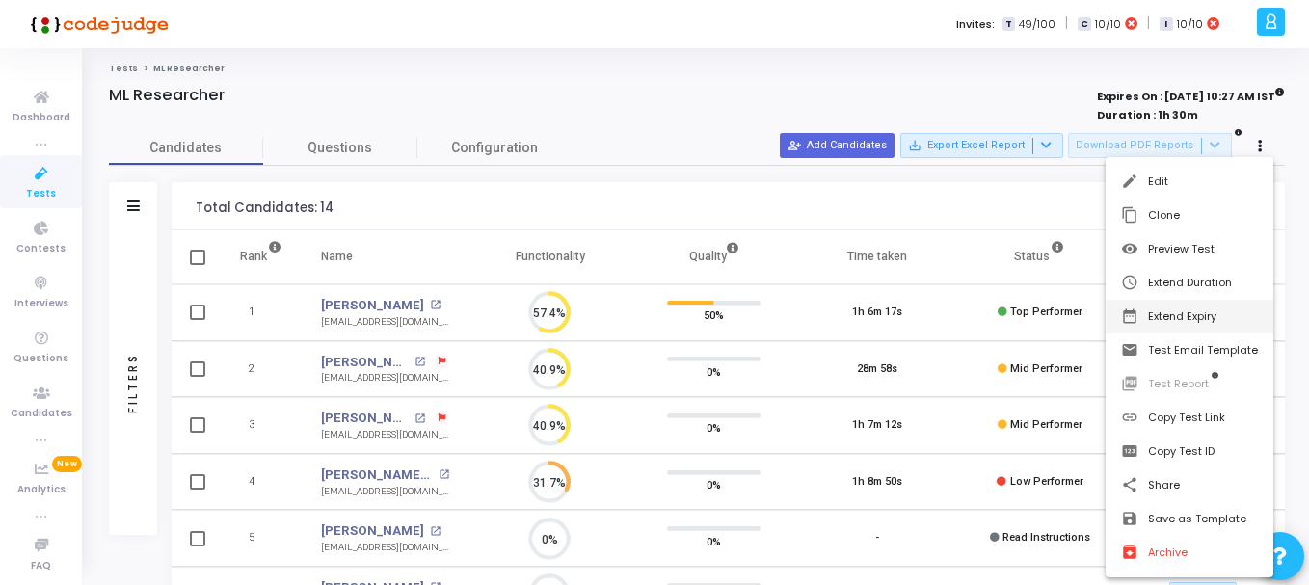
click at [1189, 326] on button "[DATE] 12:00 AM date_range Extend Expiry" at bounding box center [1190, 317] width 168 height 34
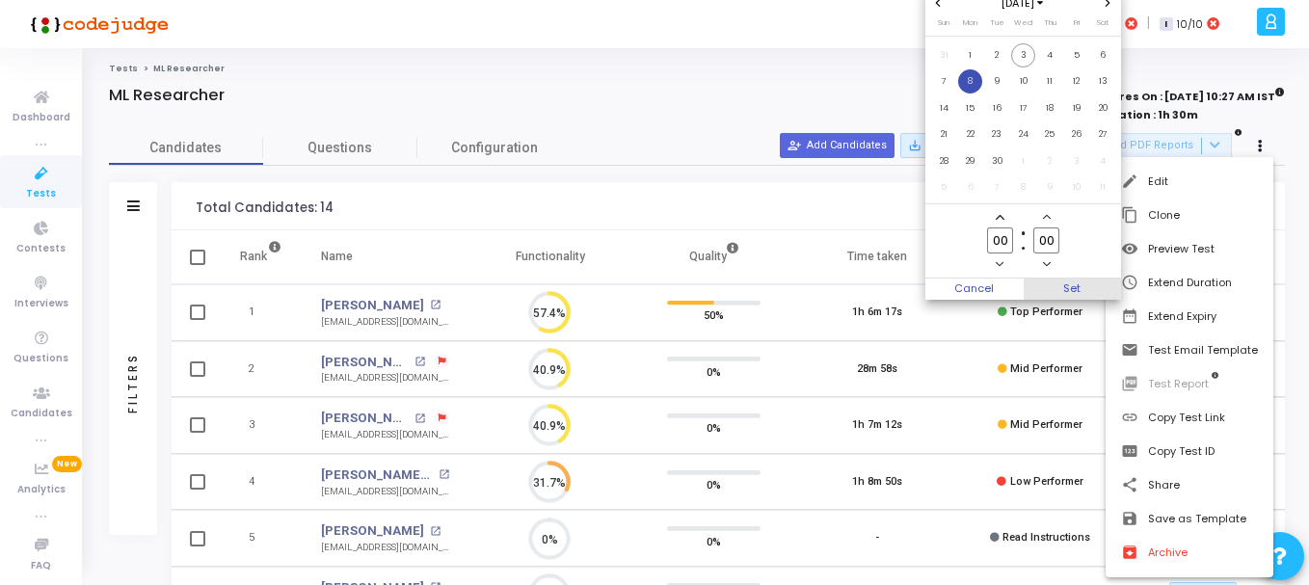
click at [1061, 289] on span "Set" at bounding box center [1073, 289] width 98 height 21
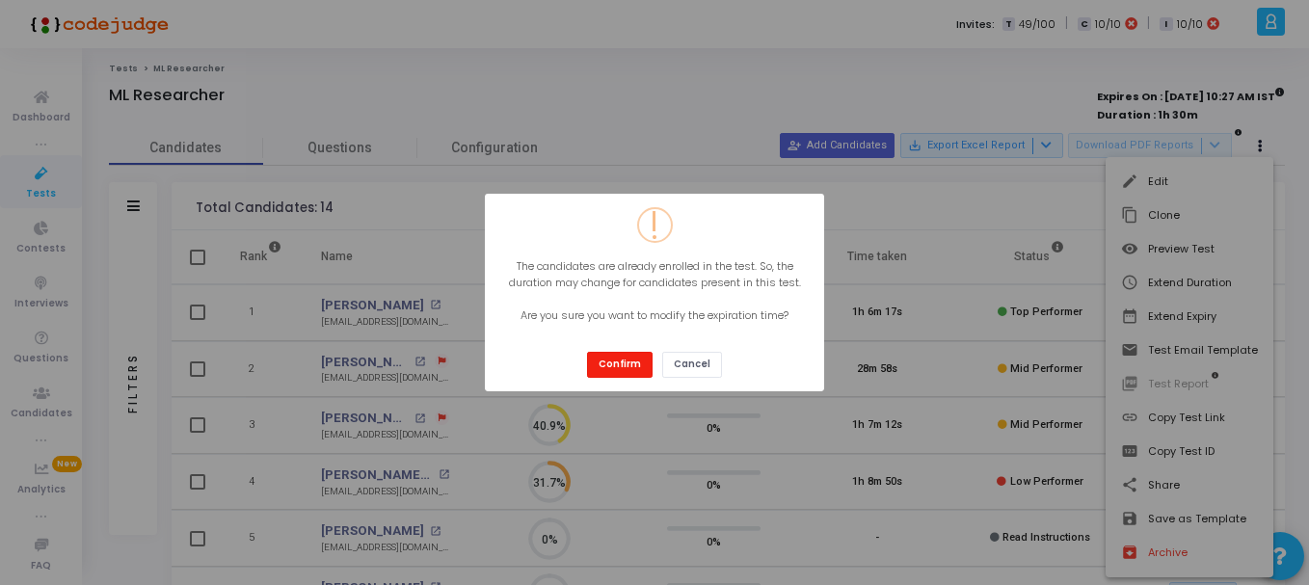
click at [630, 364] on button "Confirm" at bounding box center [620, 365] width 66 height 26
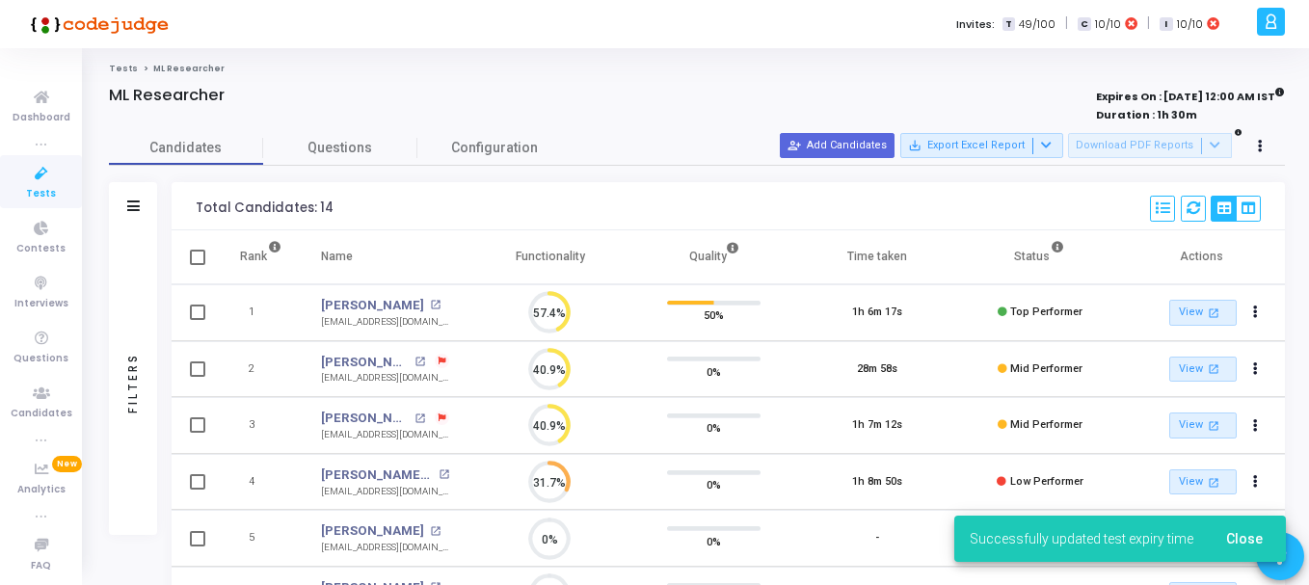
scroll to position [40, 49]
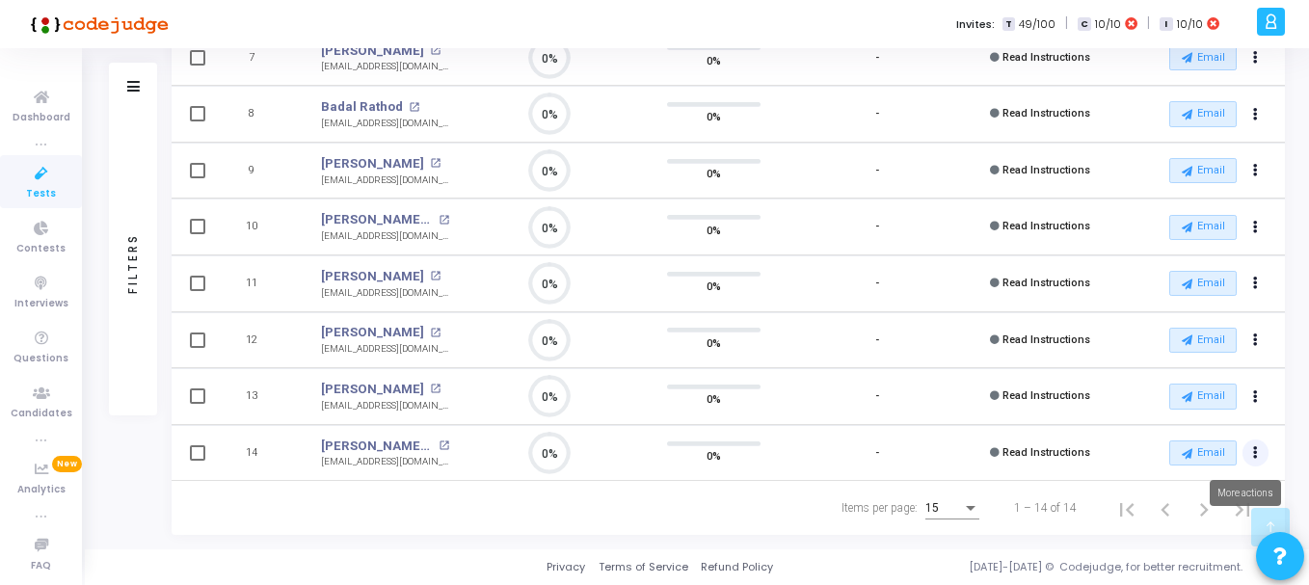
click at [1261, 455] on button "Actions" at bounding box center [1255, 453] width 27 height 27
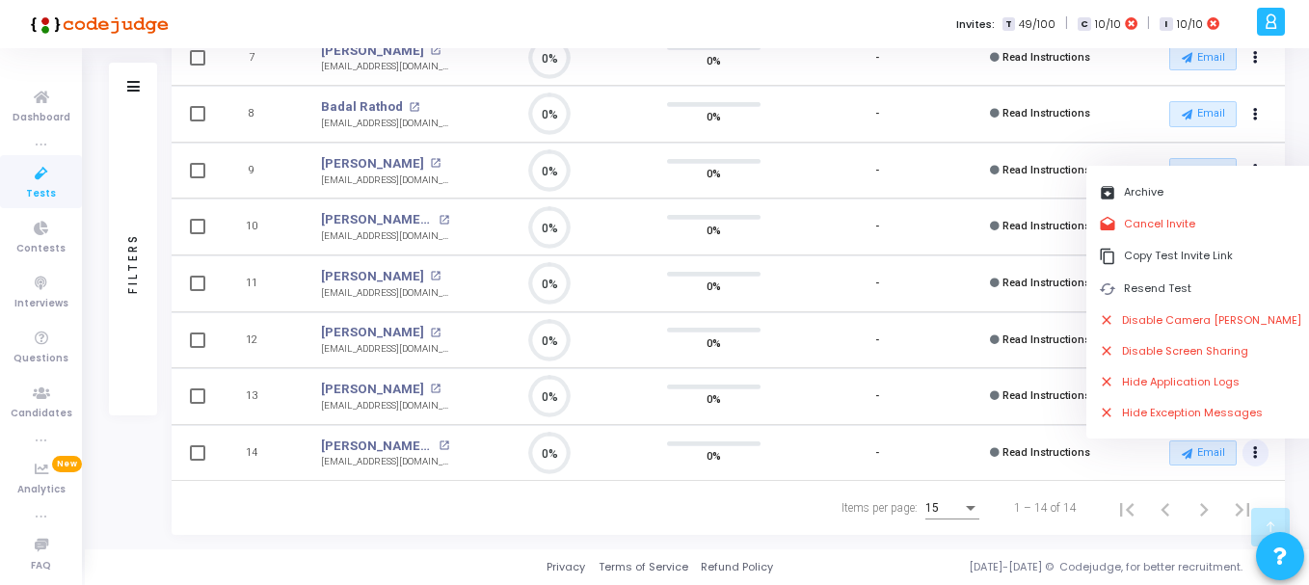
click at [576, 522] on div "Items per page: 15 1 – 14 of 14" at bounding box center [728, 508] width 1081 height 54
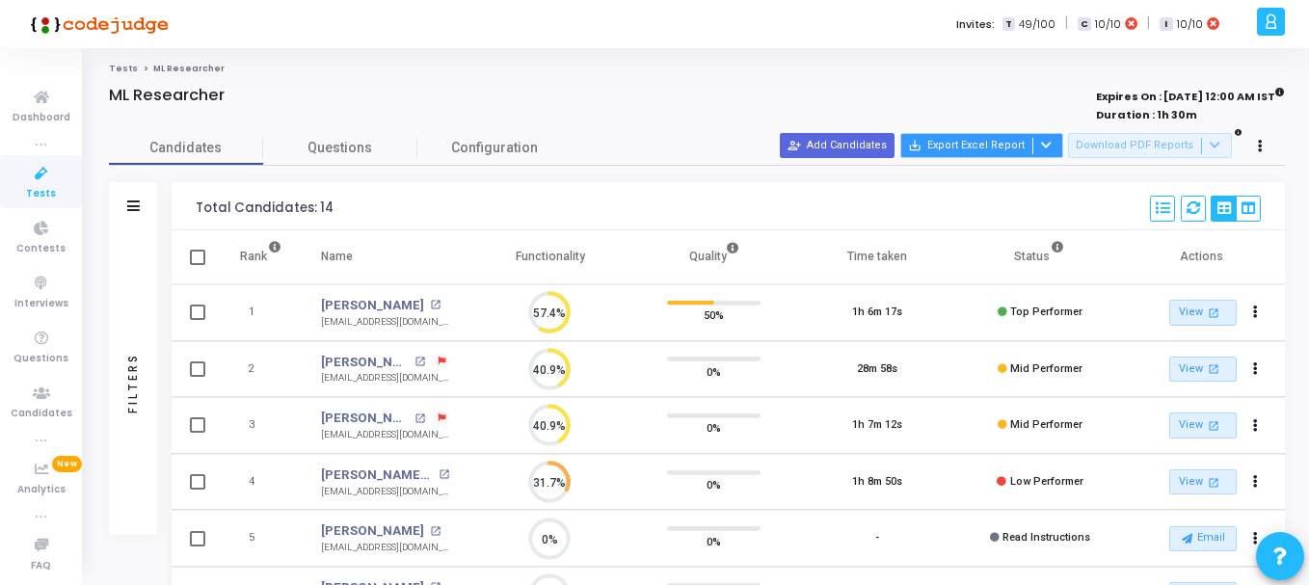
click at [1053, 146] on div at bounding box center [1043, 146] width 23 height 16
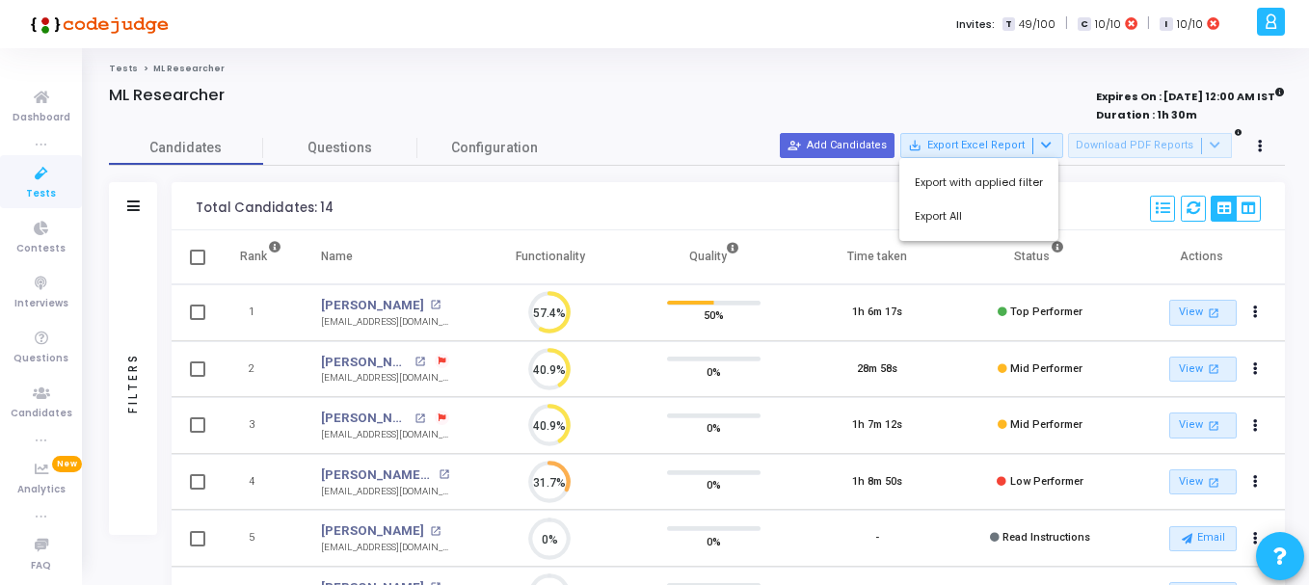
click at [770, 195] on div at bounding box center [654, 292] width 1309 height 585
click at [34, 226] on icon at bounding box center [41, 229] width 40 height 24
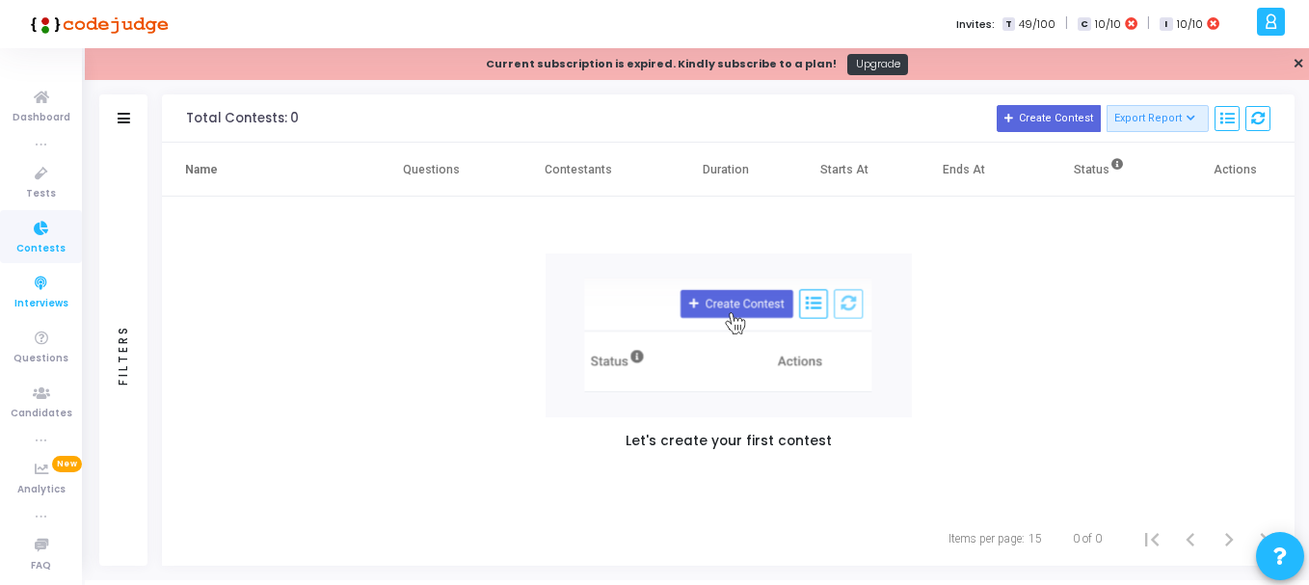
click at [59, 297] on span "Interviews" at bounding box center [41, 304] width 54 height 16
